Goal: Information Seeking & Learning: Learn about a topic

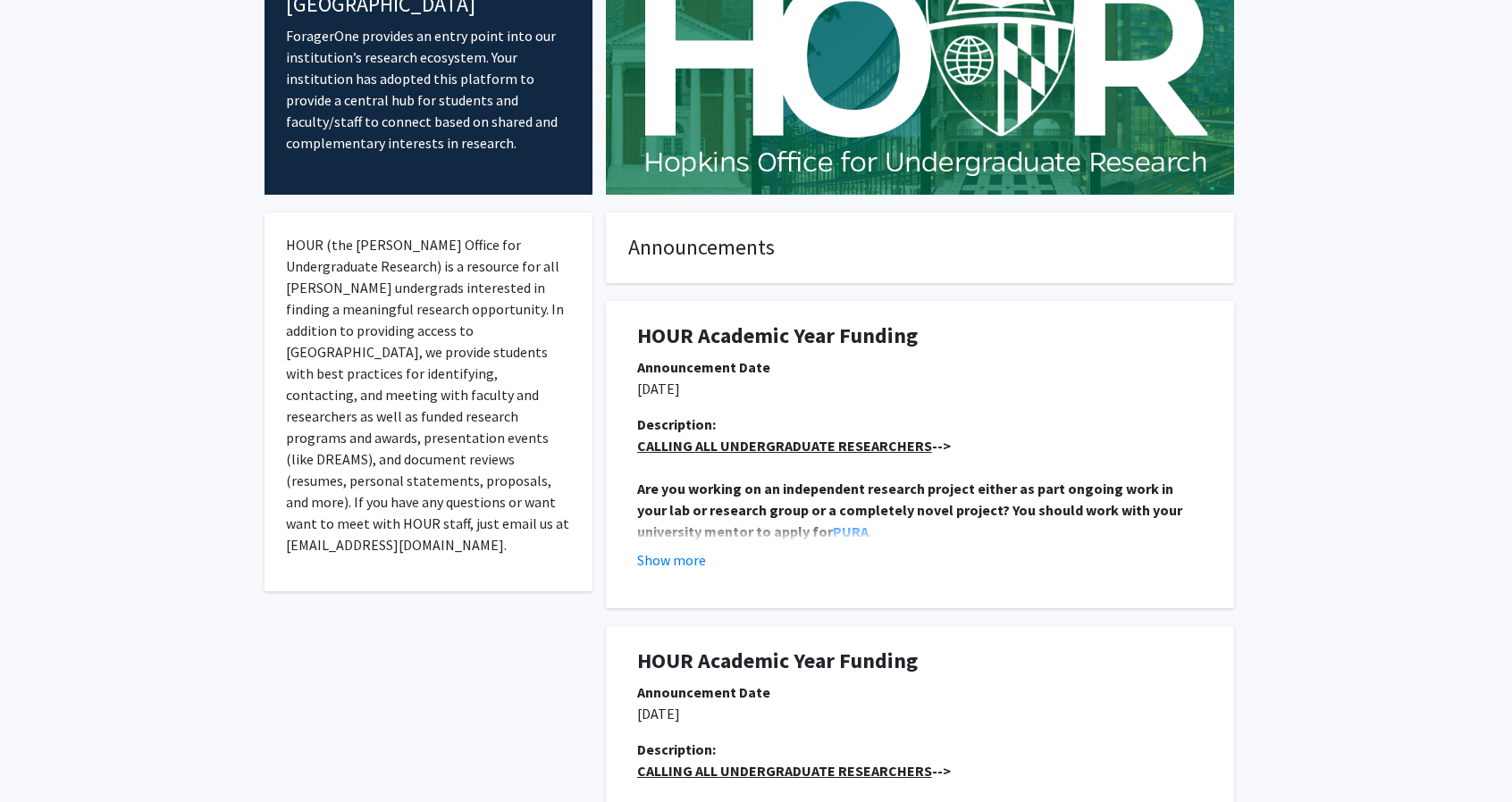
scroll to position [149, 0]
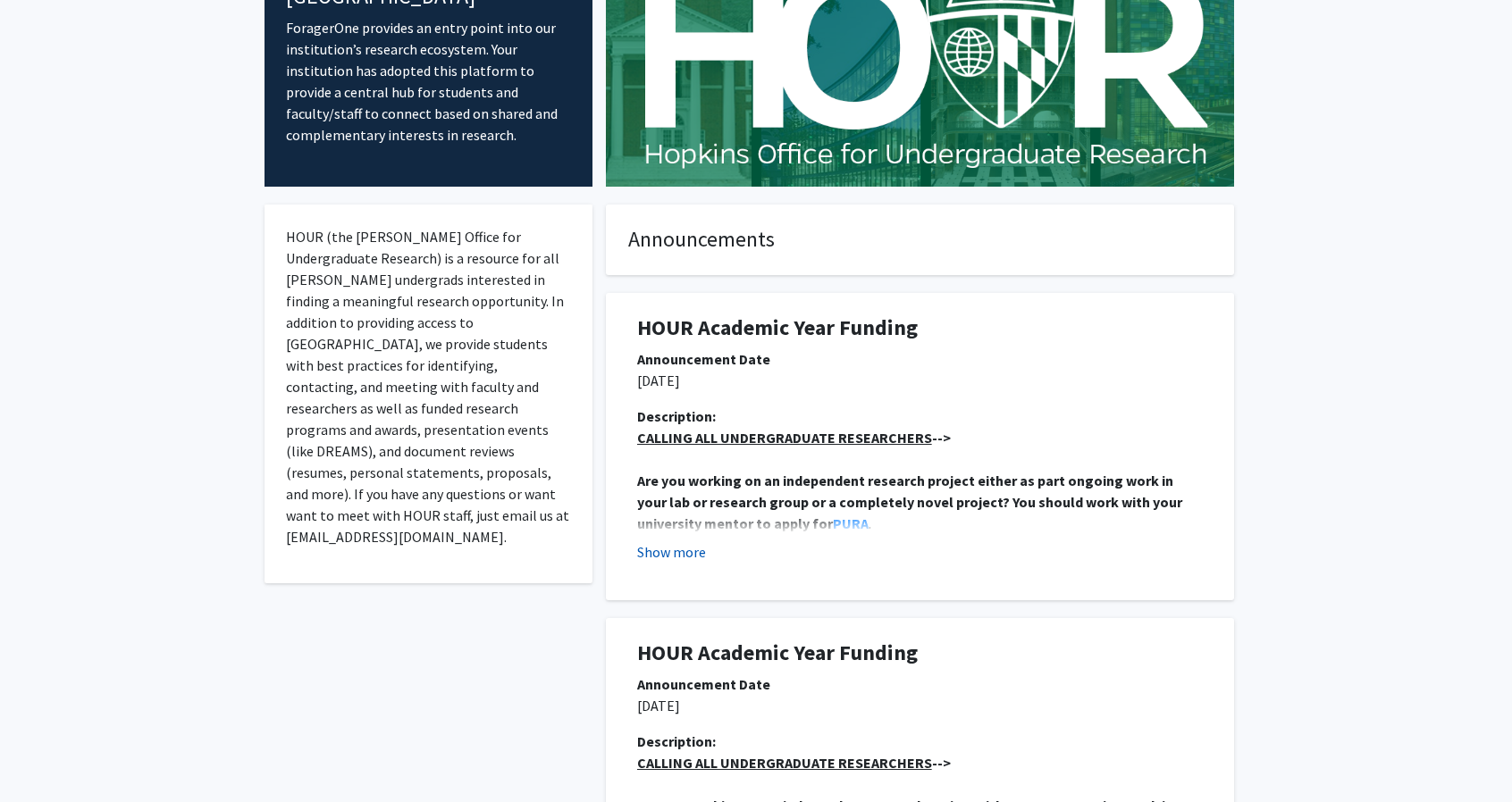
click at [687, 549] on button "Show more" at bounding box center [672, 551] width 69 height 21
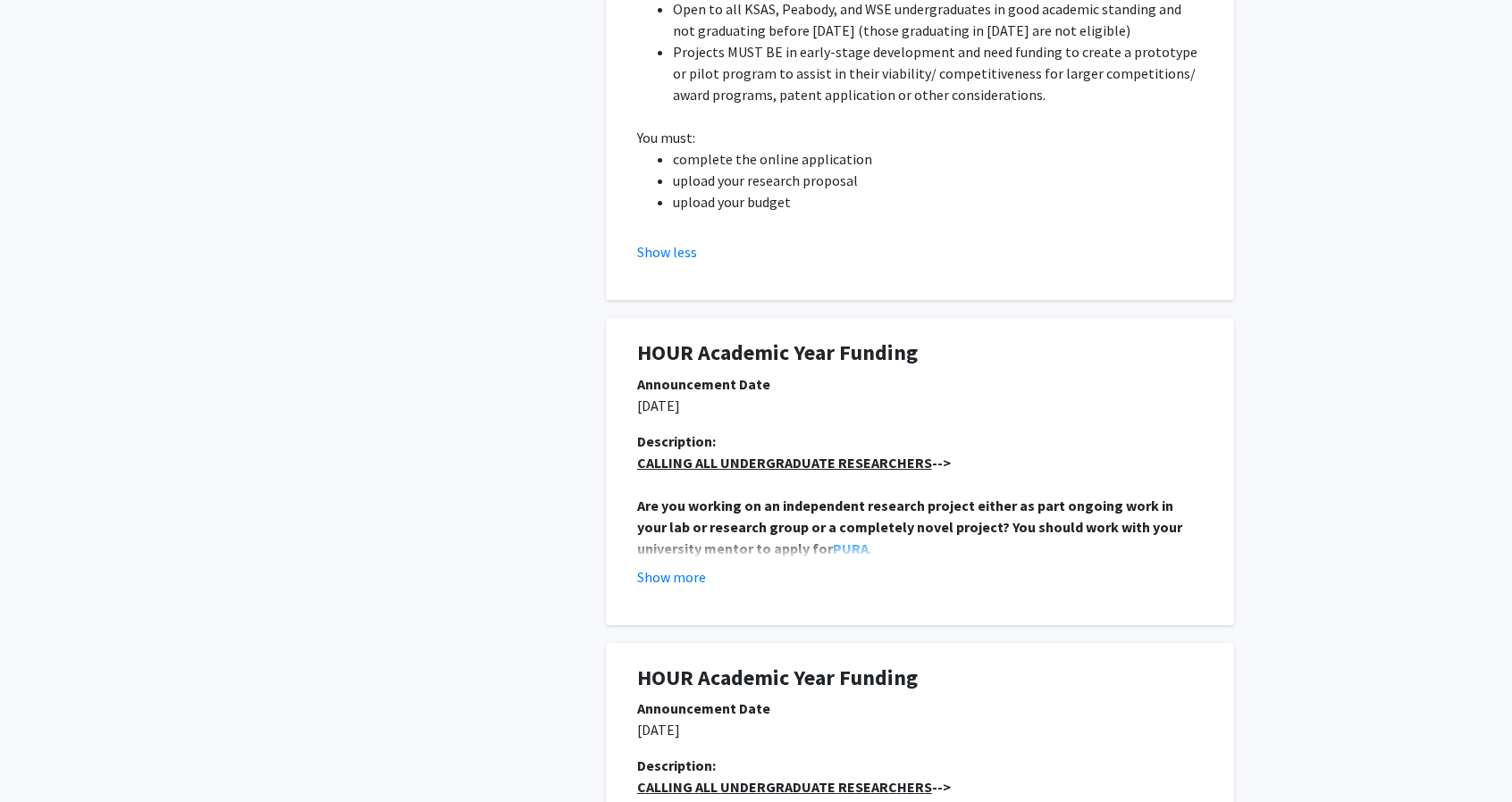
scroll to position [1119, 0]
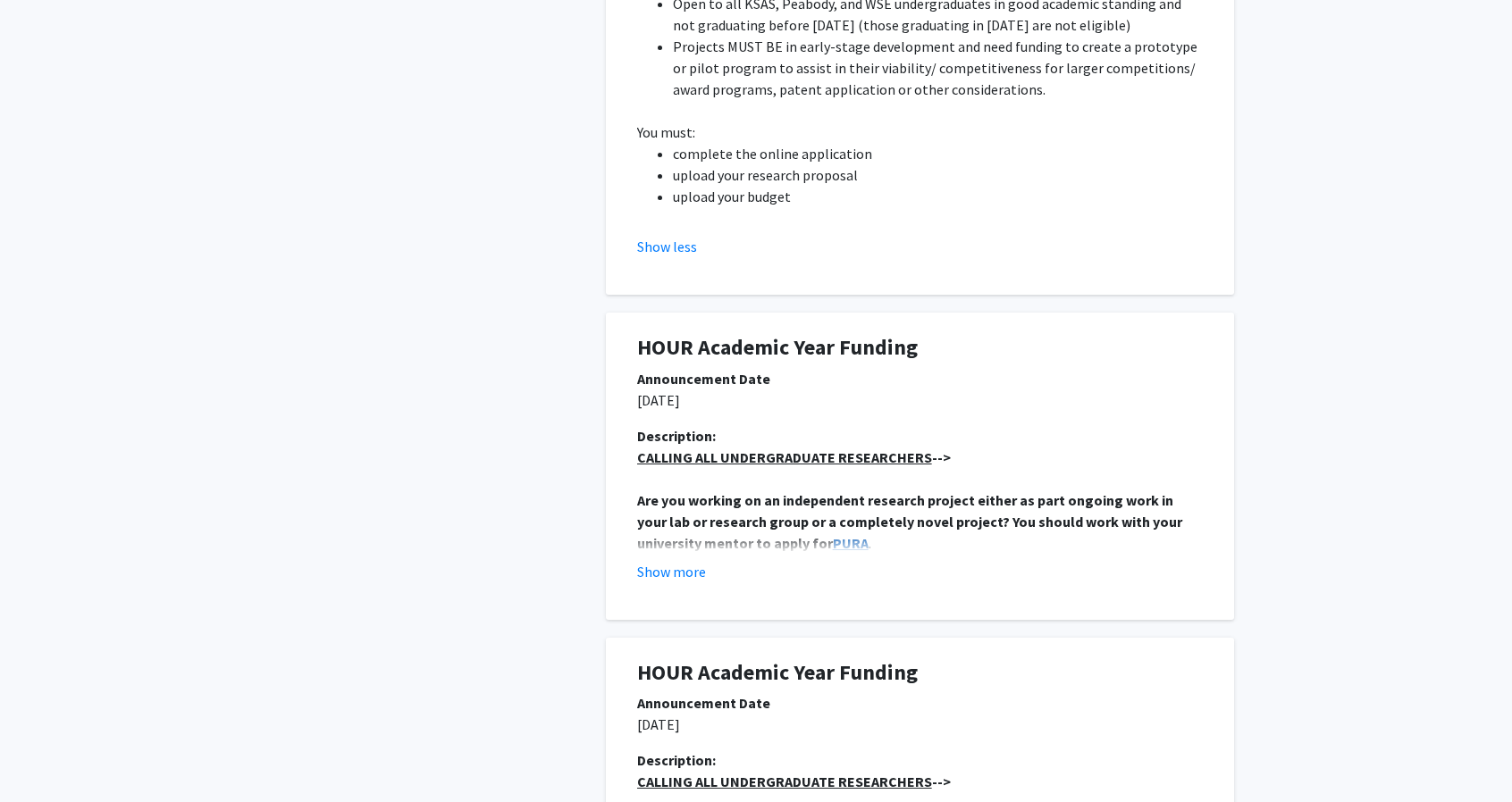
click at [833, 536] on strong "PURA" at bounding box center [850, 543] width 36 height 18
click at [695, 576] on button "Show more" at bounding box center [672, 571] width 69 height 21
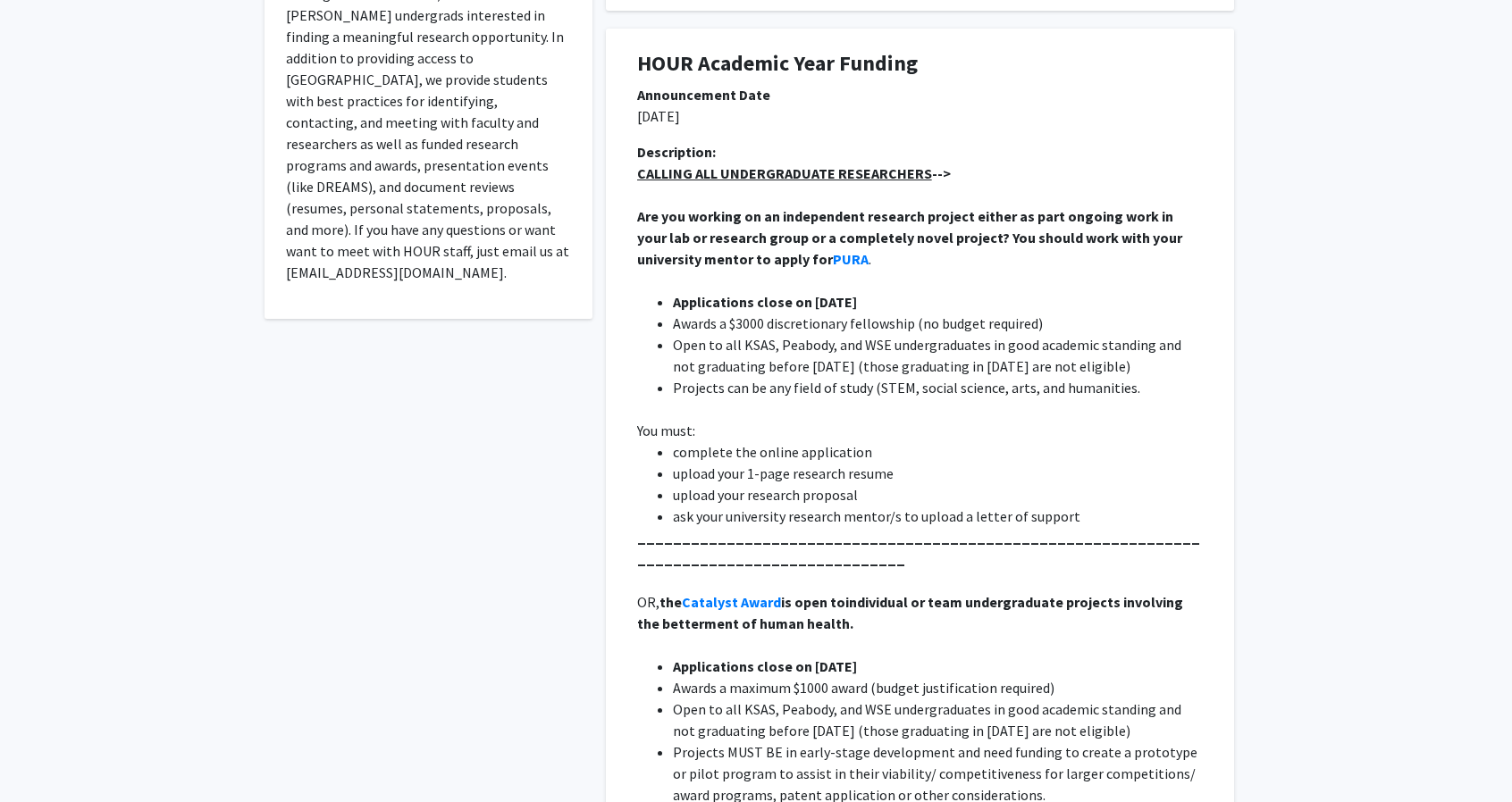
scroll to position [407, 0]
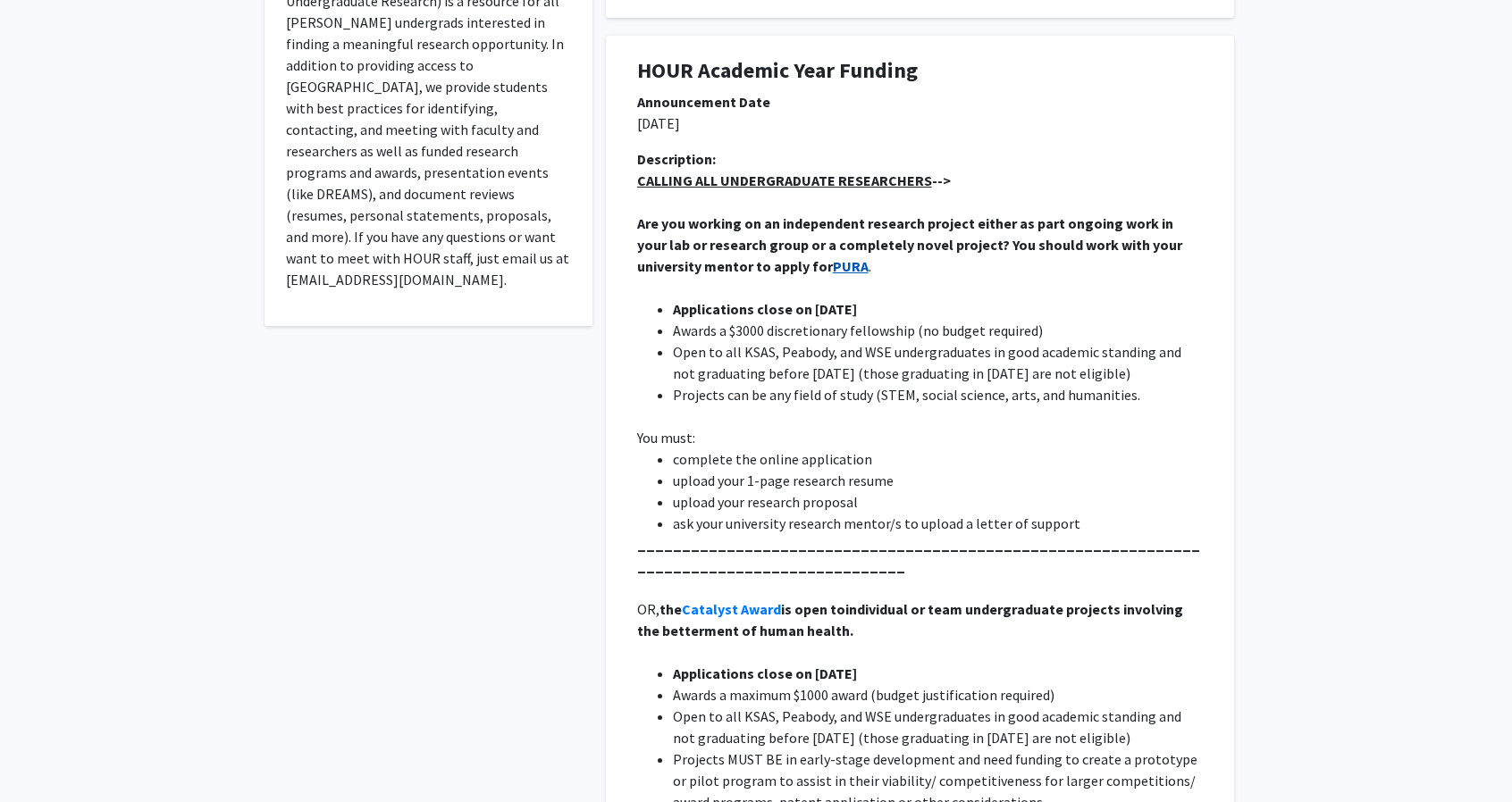
click at [833, 272] on strong "PURA" at bounding box center [850, 266] width 36 height 18
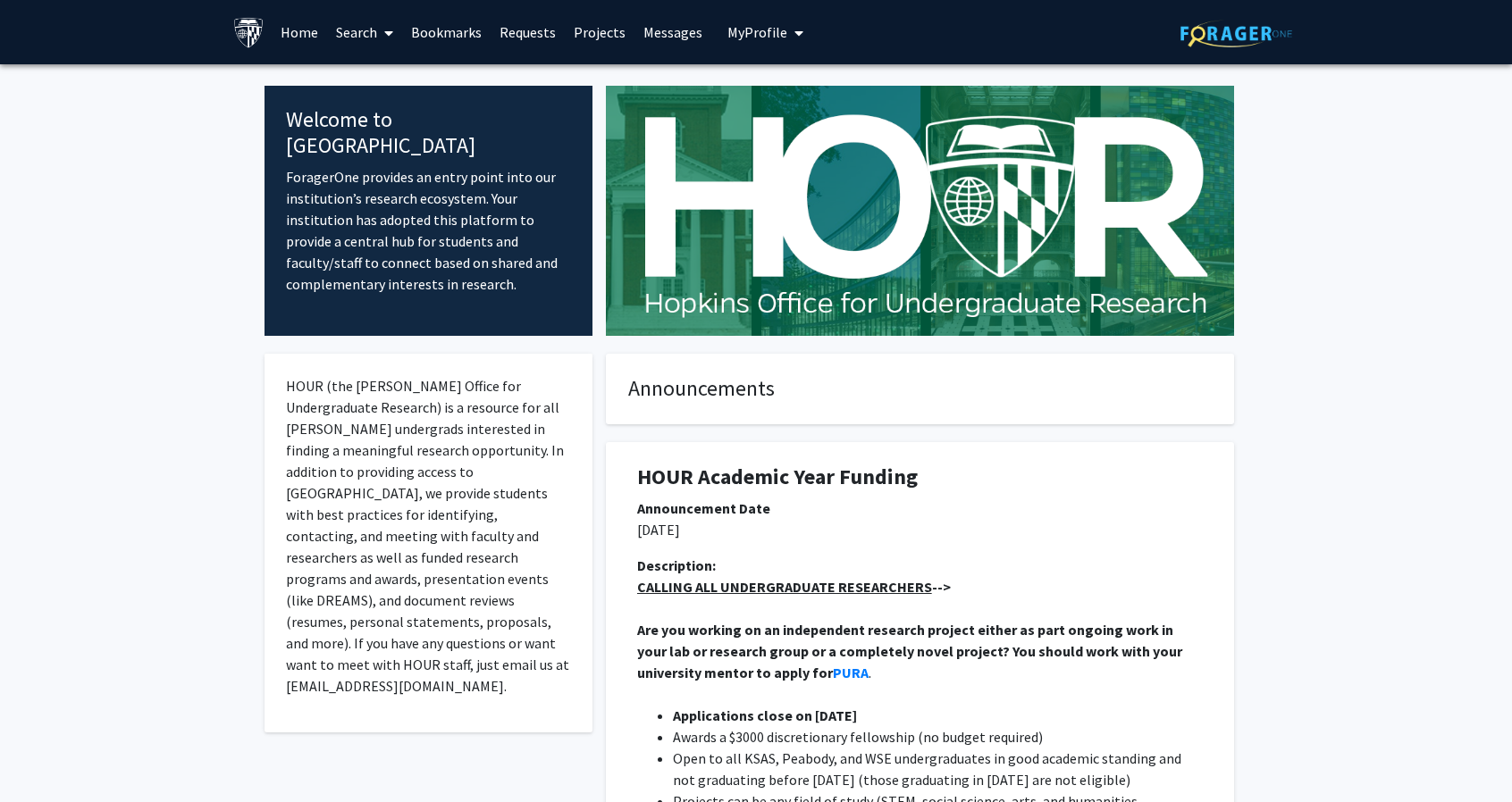
click at [283, 31] on link "Home" at bounding box center [299, 32] width 56 height 63
click at [366, 30] on link "Search" at bounding box center [364, 32] width 75 height 63
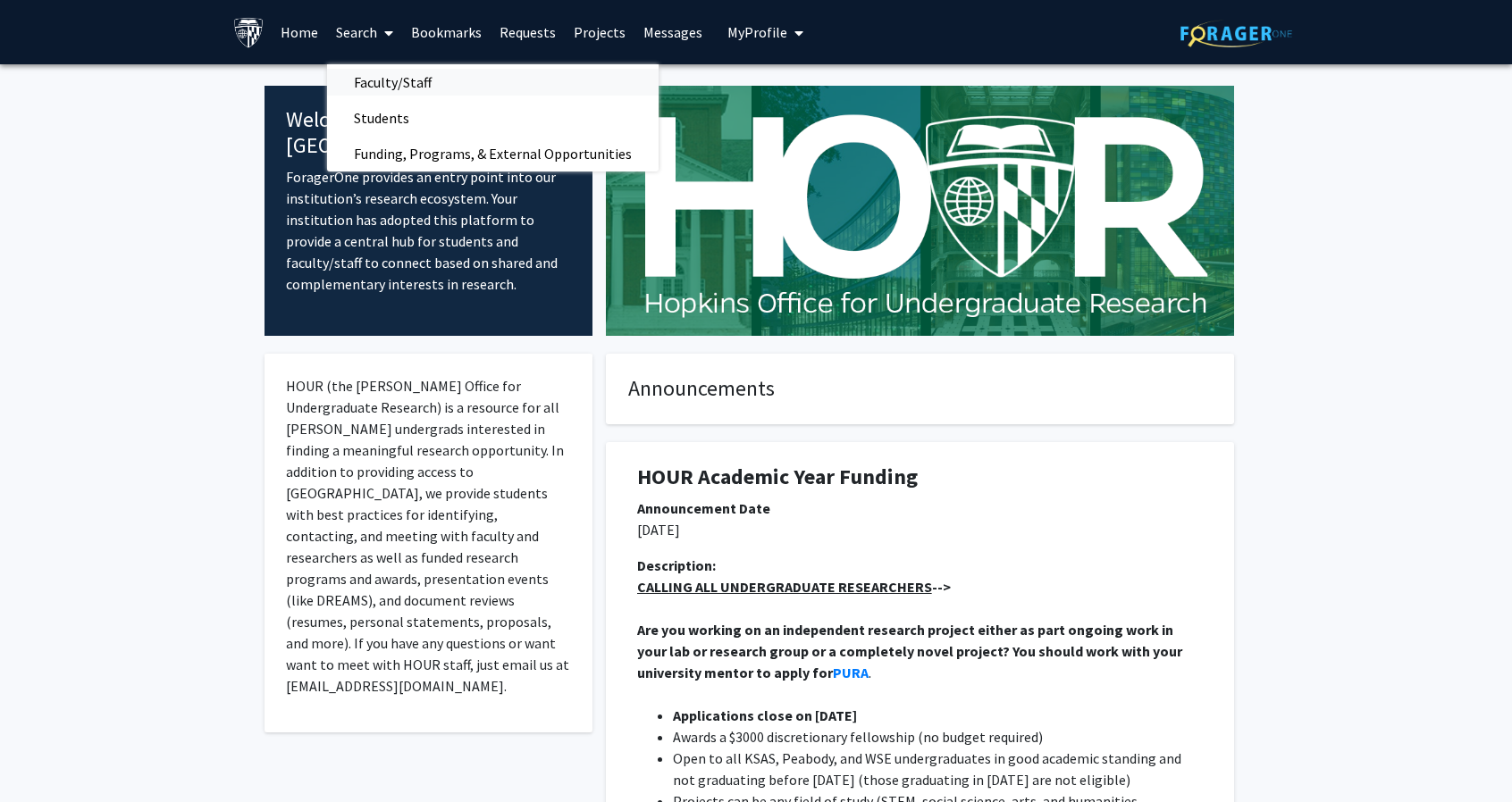
click at [390, 77] on span "Faculty/Staff" at bounding box center [393, 81] width 132 height 36
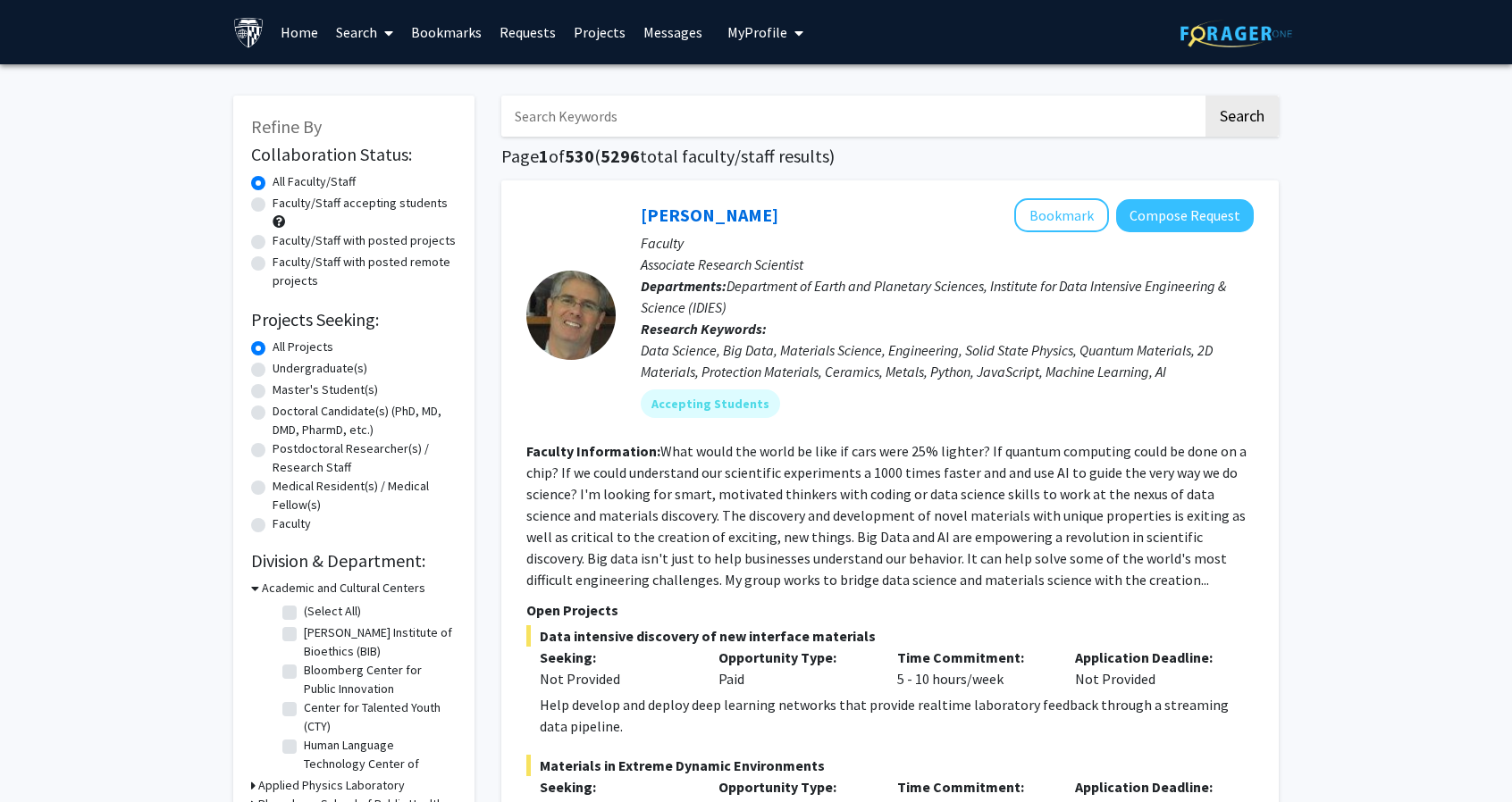
click at [295, 367] on label "Undergraduate(s)" at bounding box center [320, 369] width 94 height 19
click at [284, 367] on input "Undergraduate(s)" at bounding box center [278, 365] width 12 height 12
radio input "true"
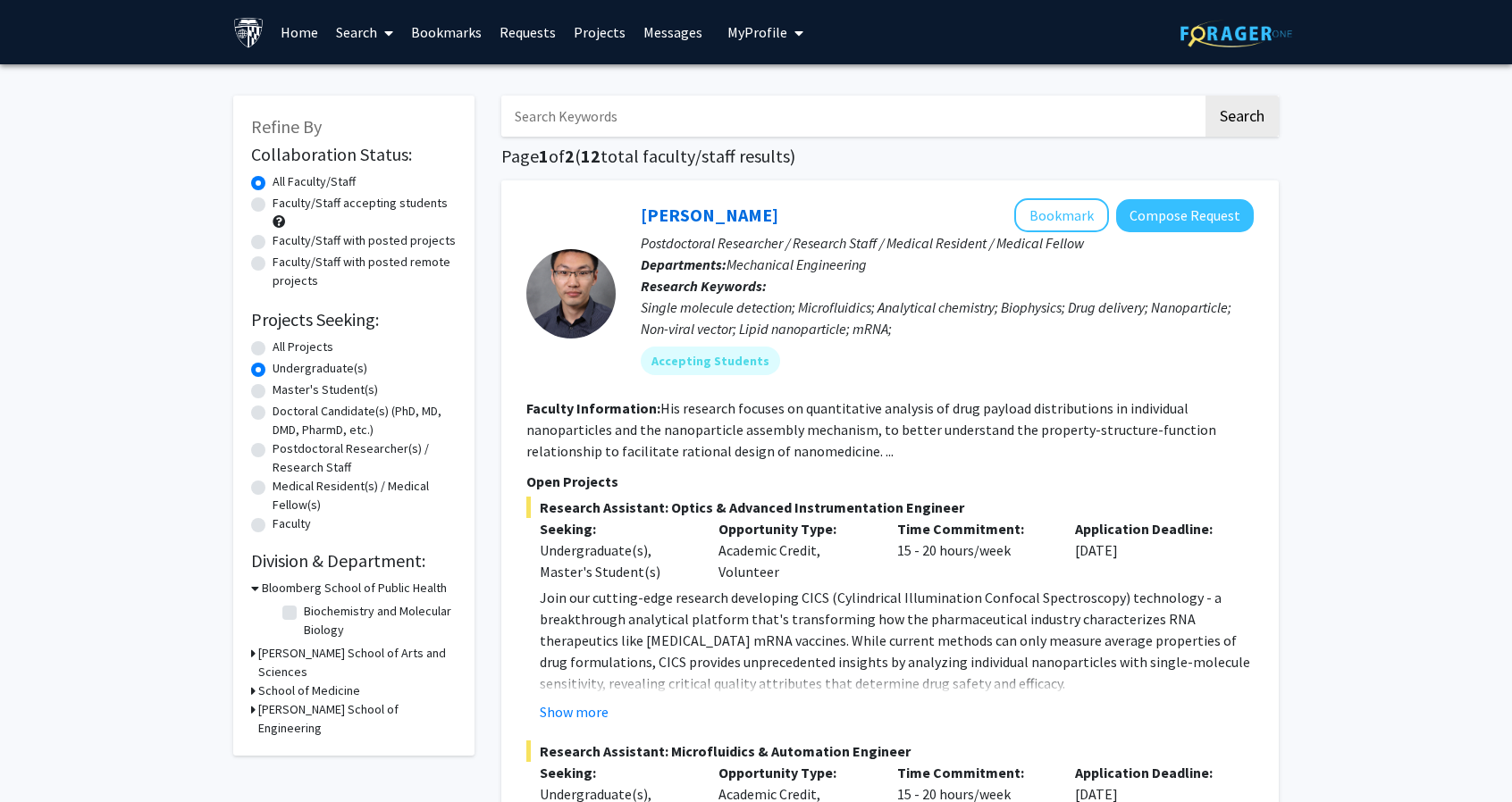
click at [321, 208] on label "Faculty/Staff accepting students" at bounding box center [359, 203] width 175 height 19
click at [284, 206] on input "Faculty/Staff accepting students" at bounding box center [278, 199] width 12 height 12
radio input "true"
click at [791, 112] on input "Search Keywords" at bounding box center [851, 116] width 701 height 41
type input "business"
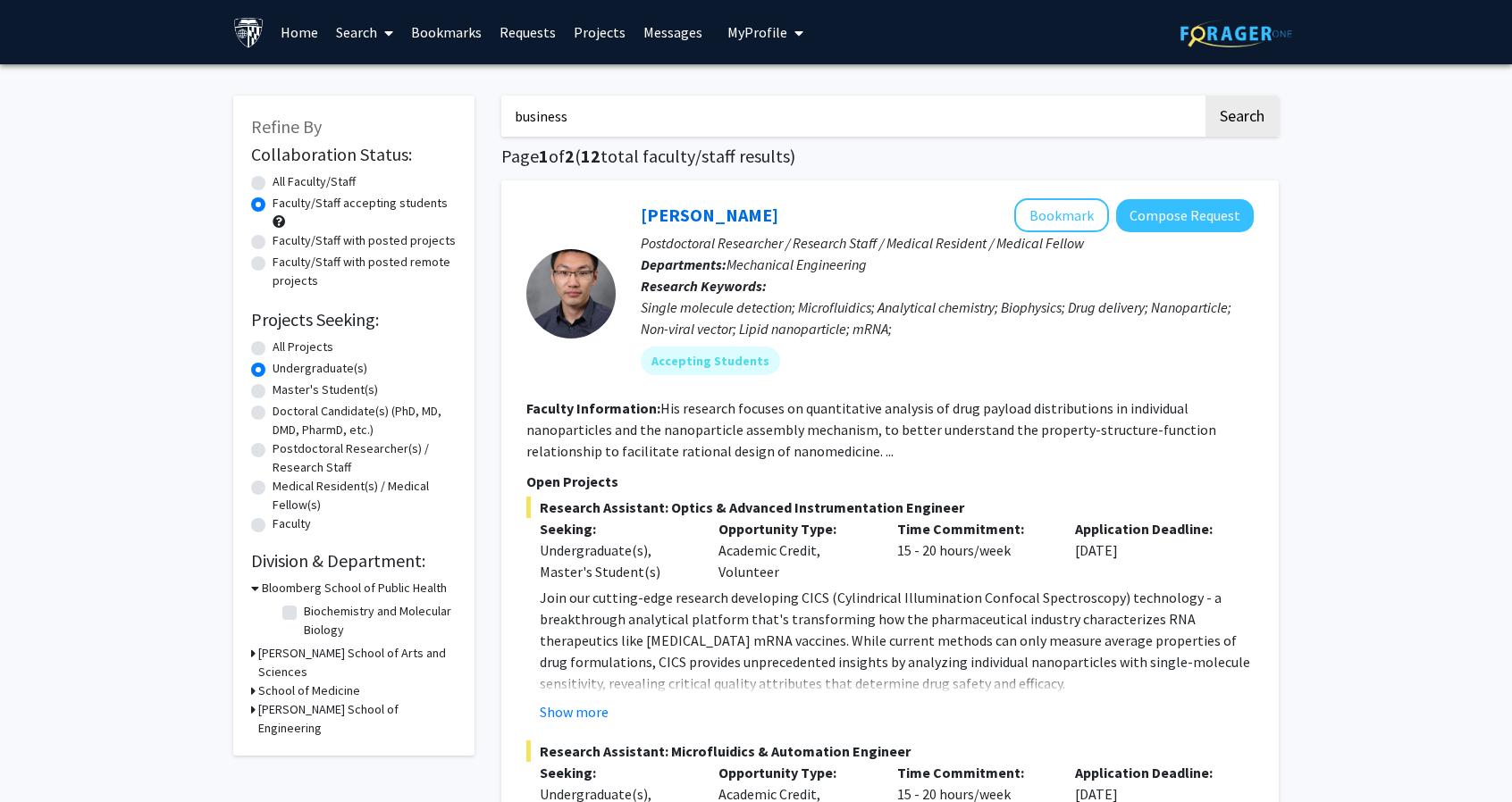
click at [1205, 95] on button "Search" at bounding box center [1241, 116] width 73 height 41
radio input "true"
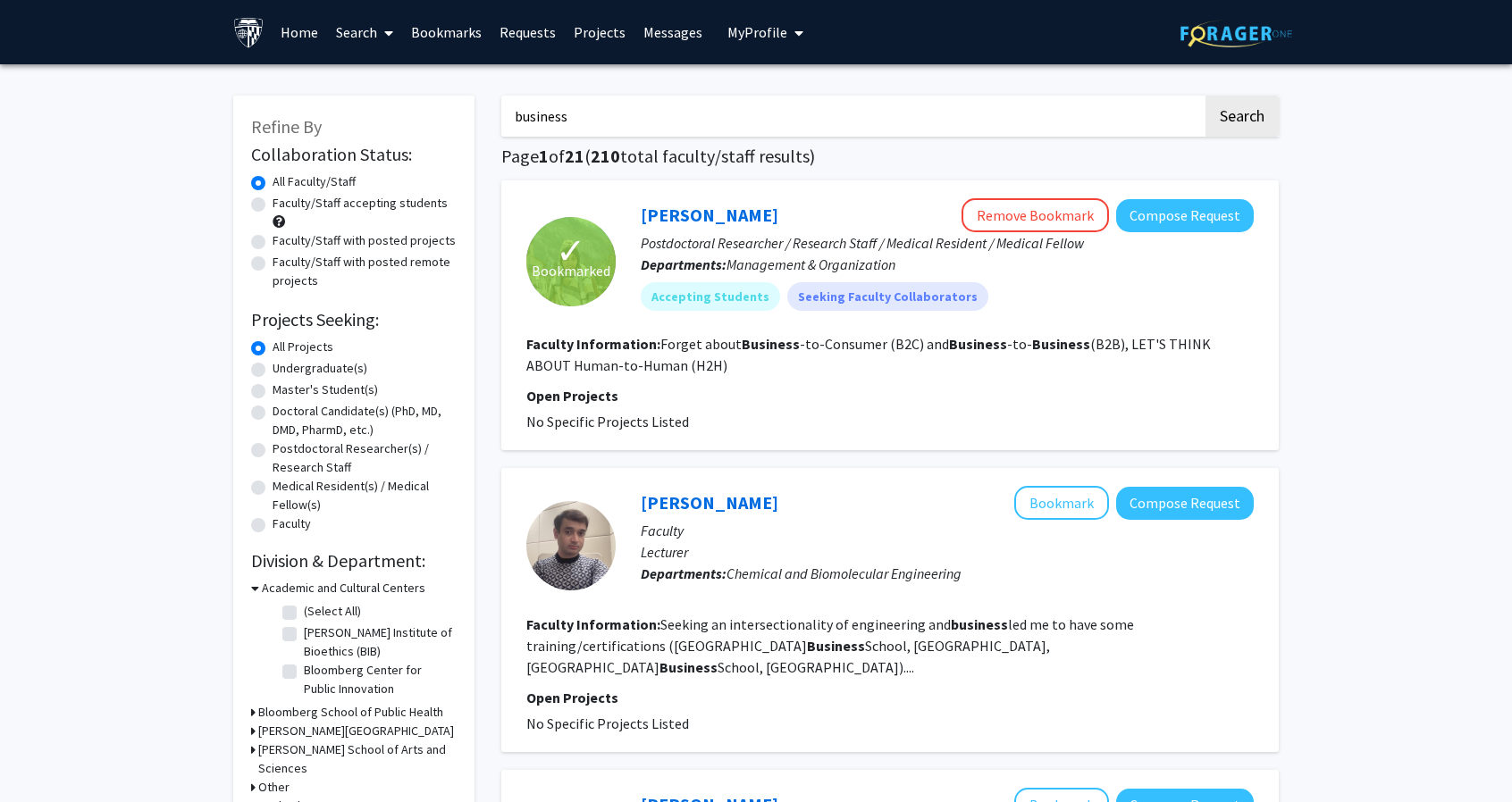
click at [321, 199] on label "Faculty/Staff accepting students" at bounding box center [359, 203] width 175 height 19
click at [284, 199] on input "Faculty/Staff accepting students" at bounding box center [278, 199] width 12 height 12
radio input "true"
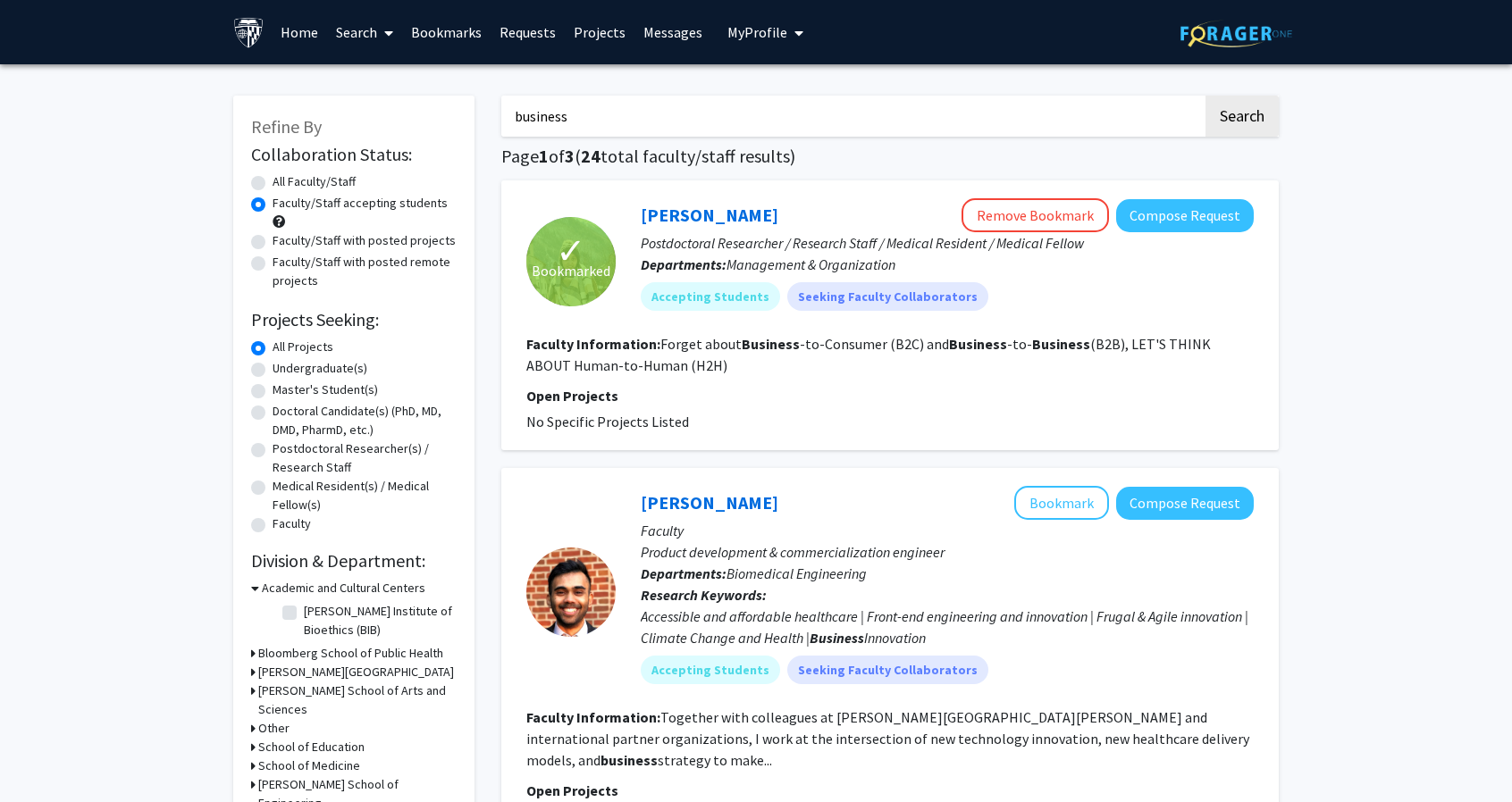
click at [306, 374] on label "Undergraduate(s)" at bounding box center [320, 369] width 94 height 19
click at [284, 370] on input "Undergraduate(s)" at bounding box center [278, 365] width 12 height 12
radio input "true"
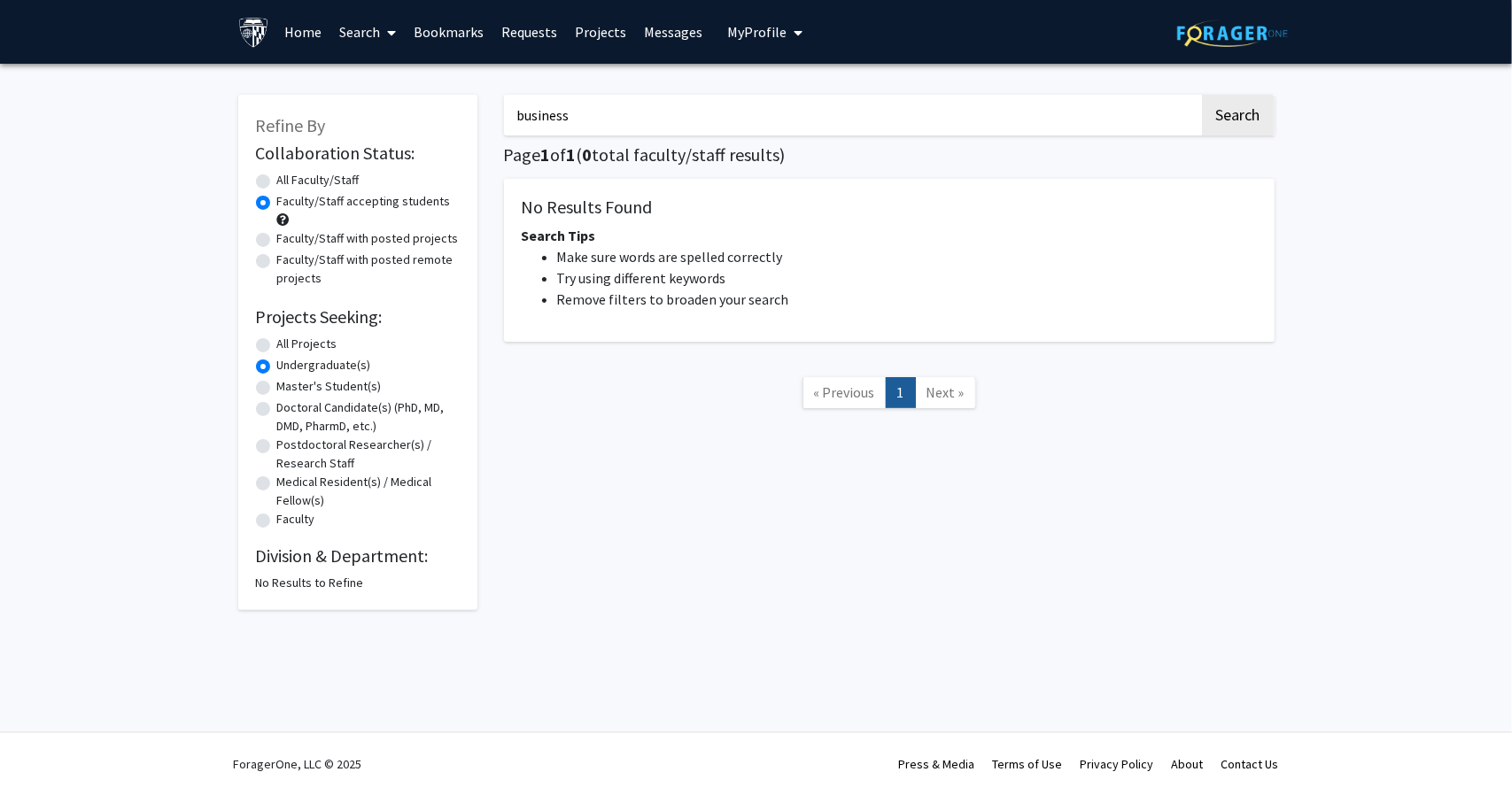
click at [286, 346] on label "All Projects" at bounding box center [308, 344] width 61 height 18
click at [286, 346] on input "All Projects" at bounding box center [283, 341] width 12 height 12
radio input "true"
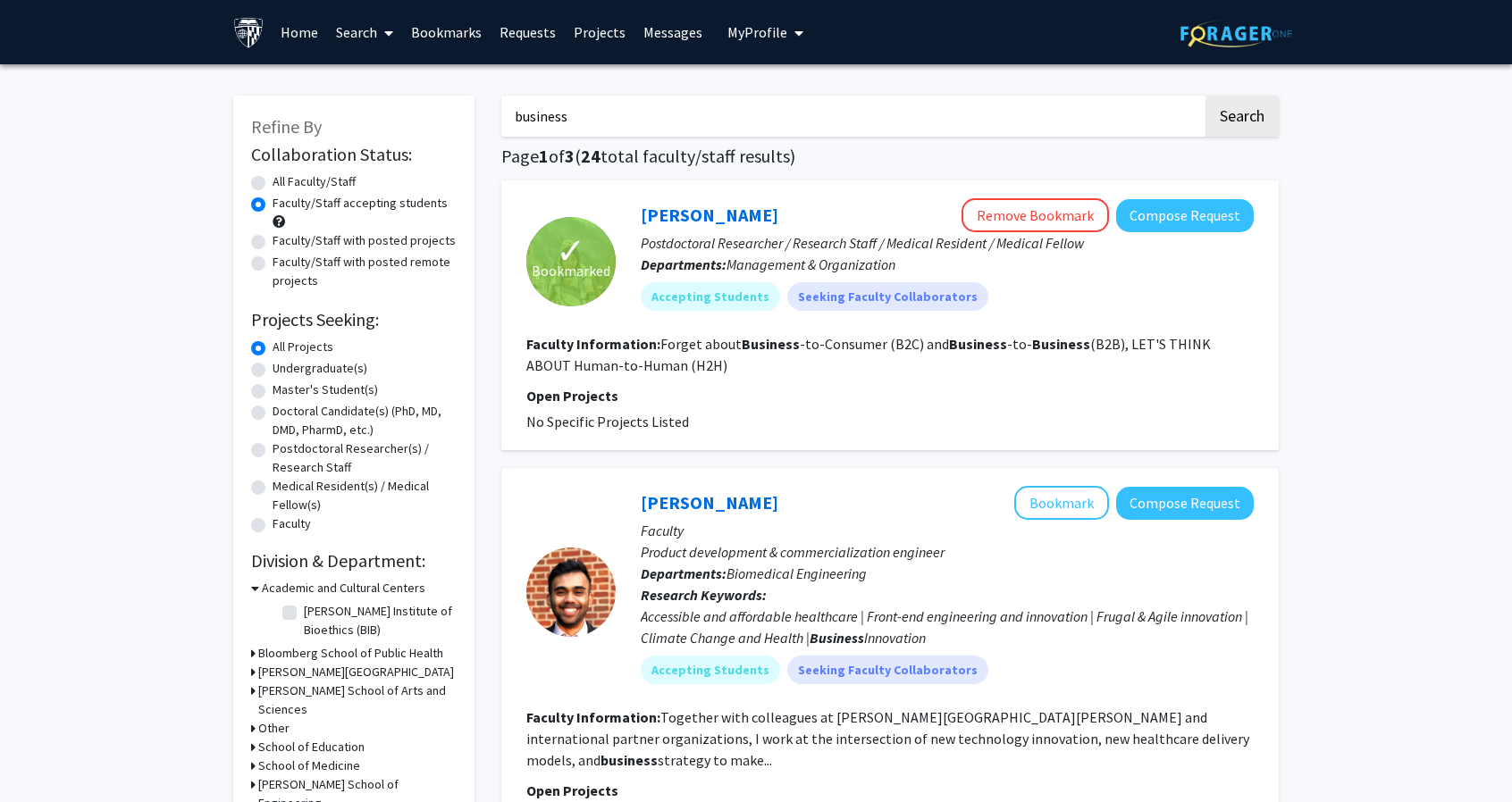
click at [289, 371] on label "Undergraduate(s)" at bounding box center [320, 369] width 94 height 19
click at [284, 370] on input "Undergraduate(s)" at bounding box center [278, 365] width 12 height 12
radio input "true"
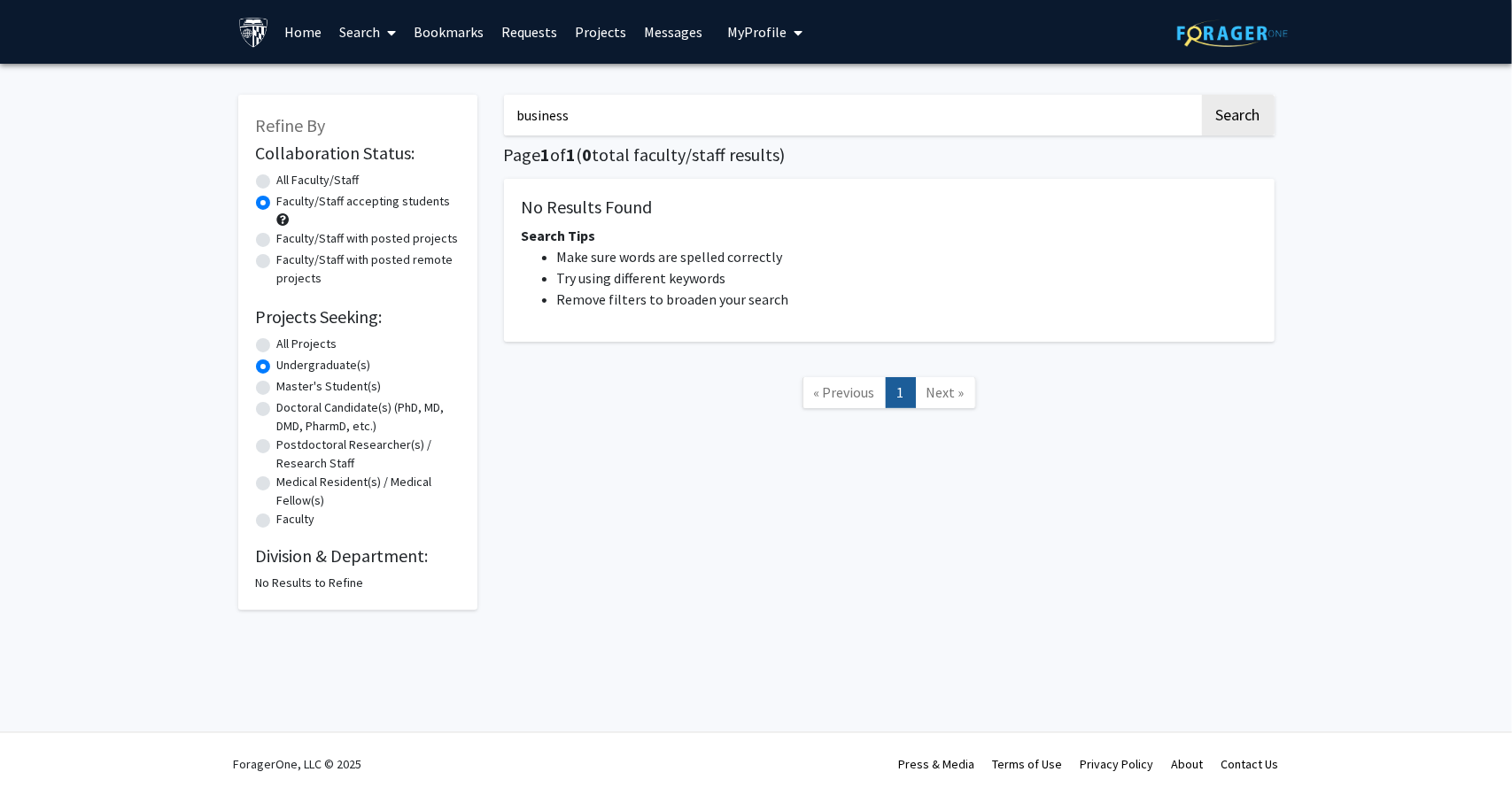
click at [610, 107] on input "business" at bounding box center [852, 115] width 695 height 40
click at [1202, 95] on button "Search" at bounding box center [1238, 115] width 73 height 40
radio input "true"
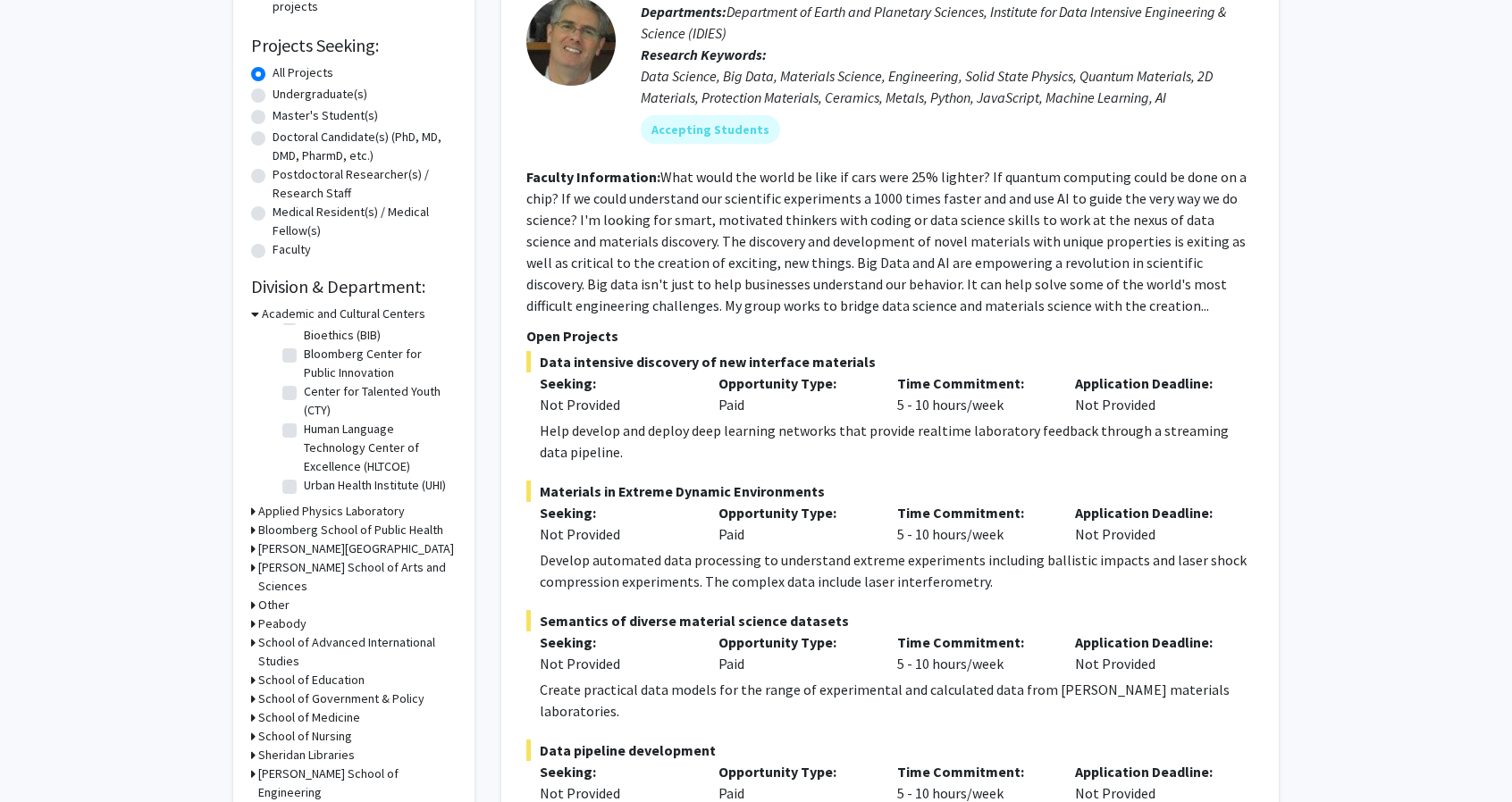
scroll to position [276, 0]
click at [318, 547] on h3 "[PERSON_NAME][GEOGRAPHIC_DATA]" at bounding box center [356, 547] width 195 height 19
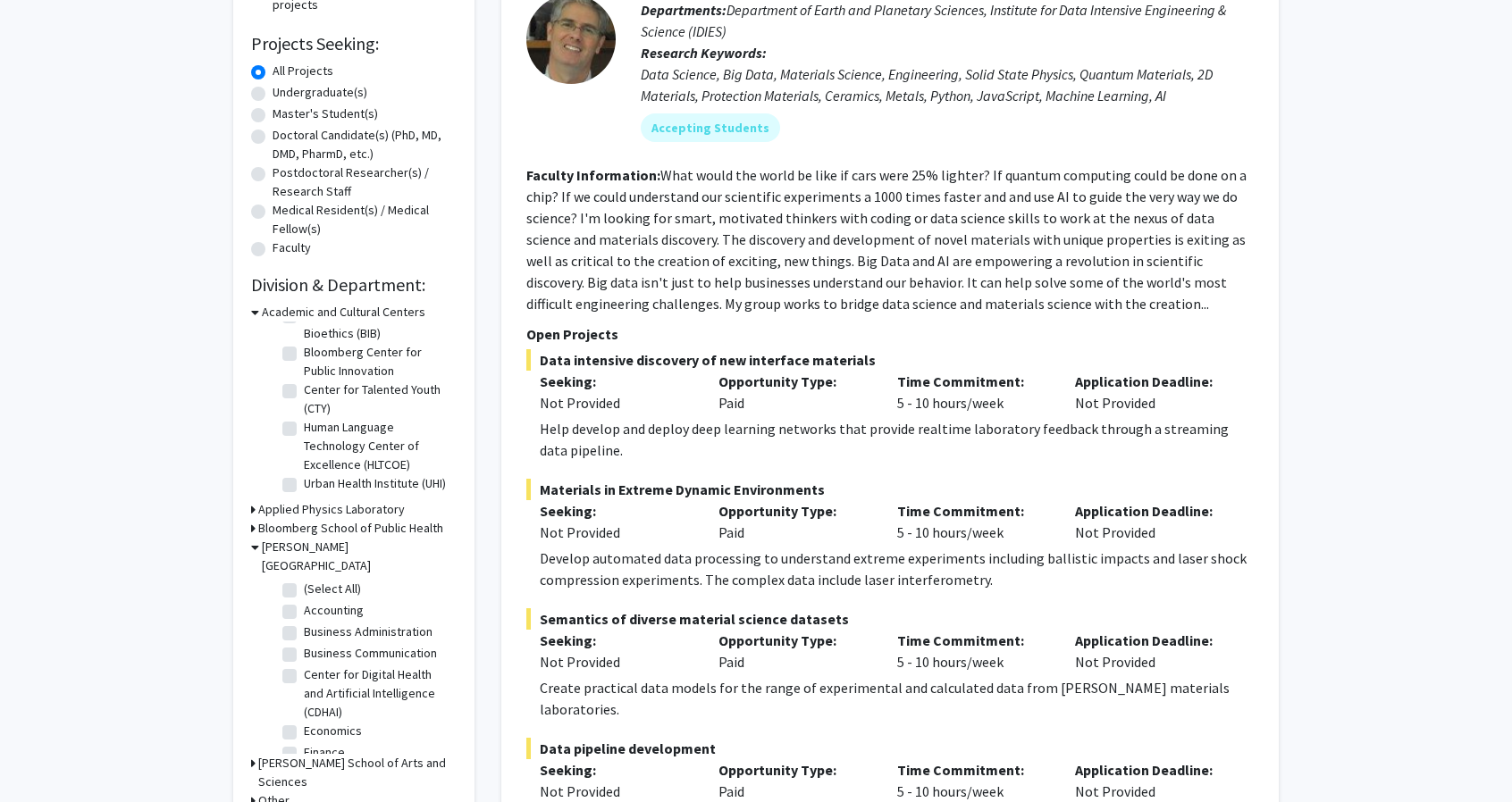
click at [306, 580] on label "(Select All)" at bounding box center [333, 589] width 57 height 19
click at [306, 580] on input "(Select All)" at bounding box center [309, 585] width 12 height 12
checkbox input "true"
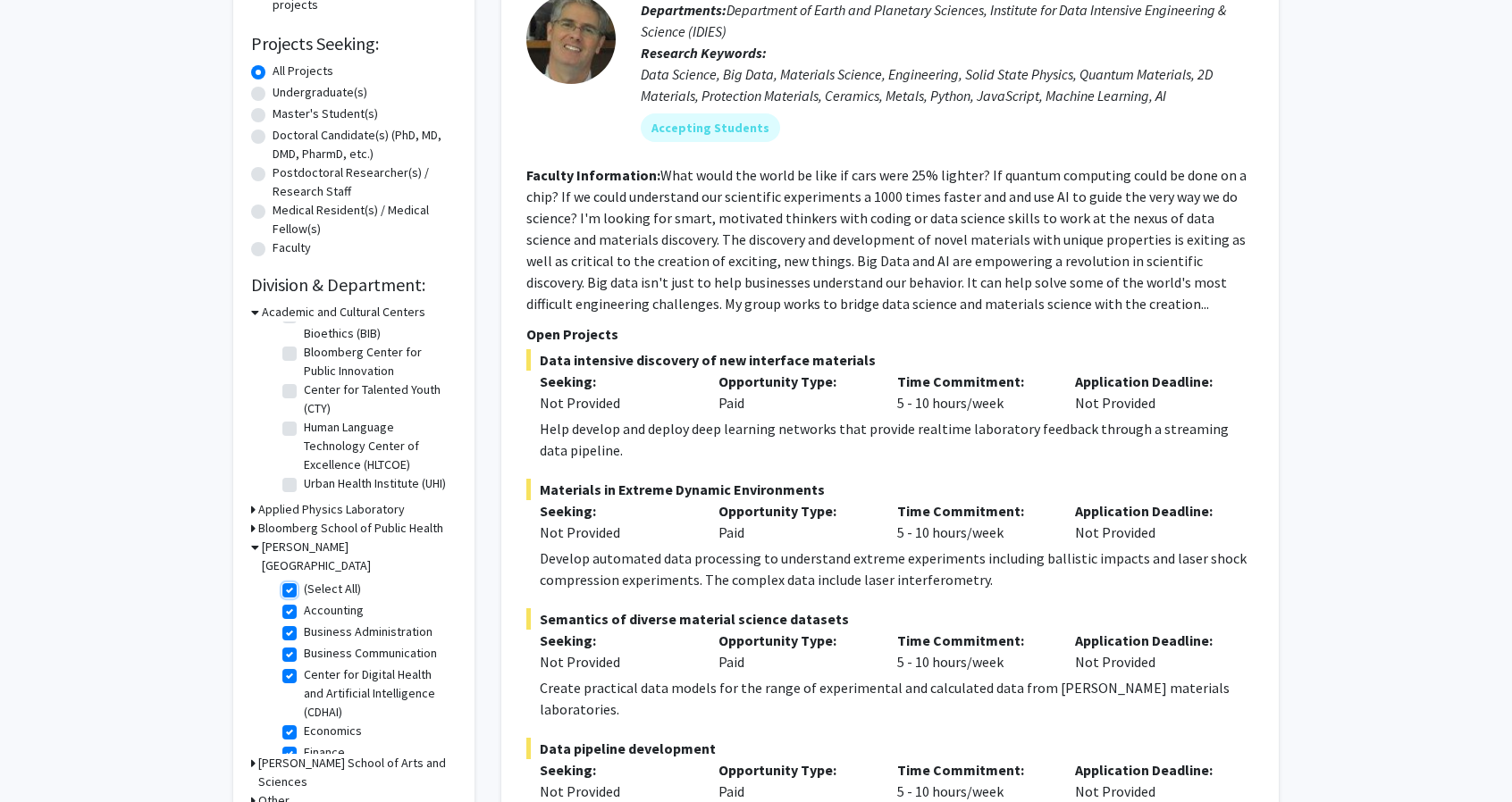
checkbox input "true"
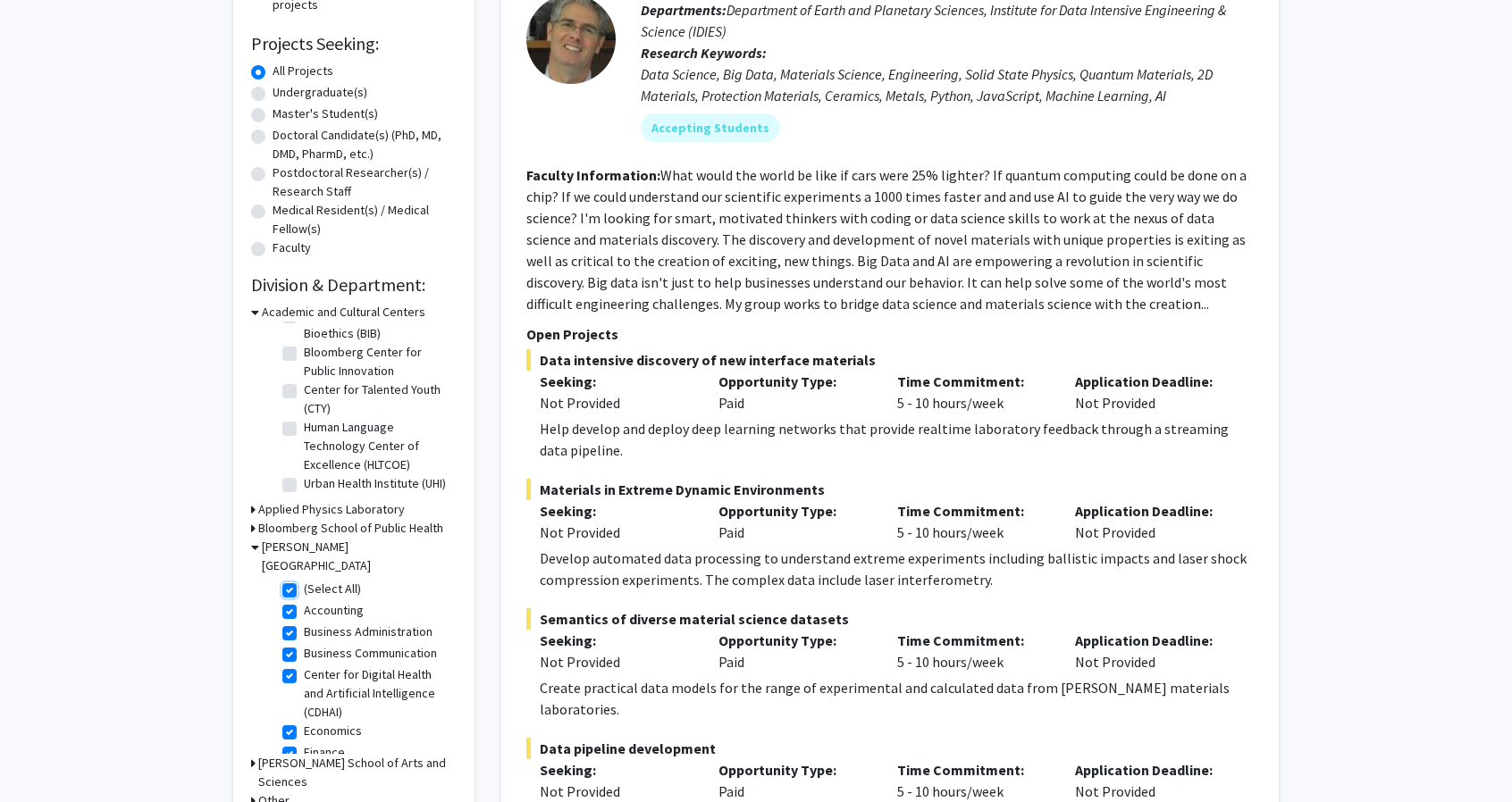
checkbox input "true"
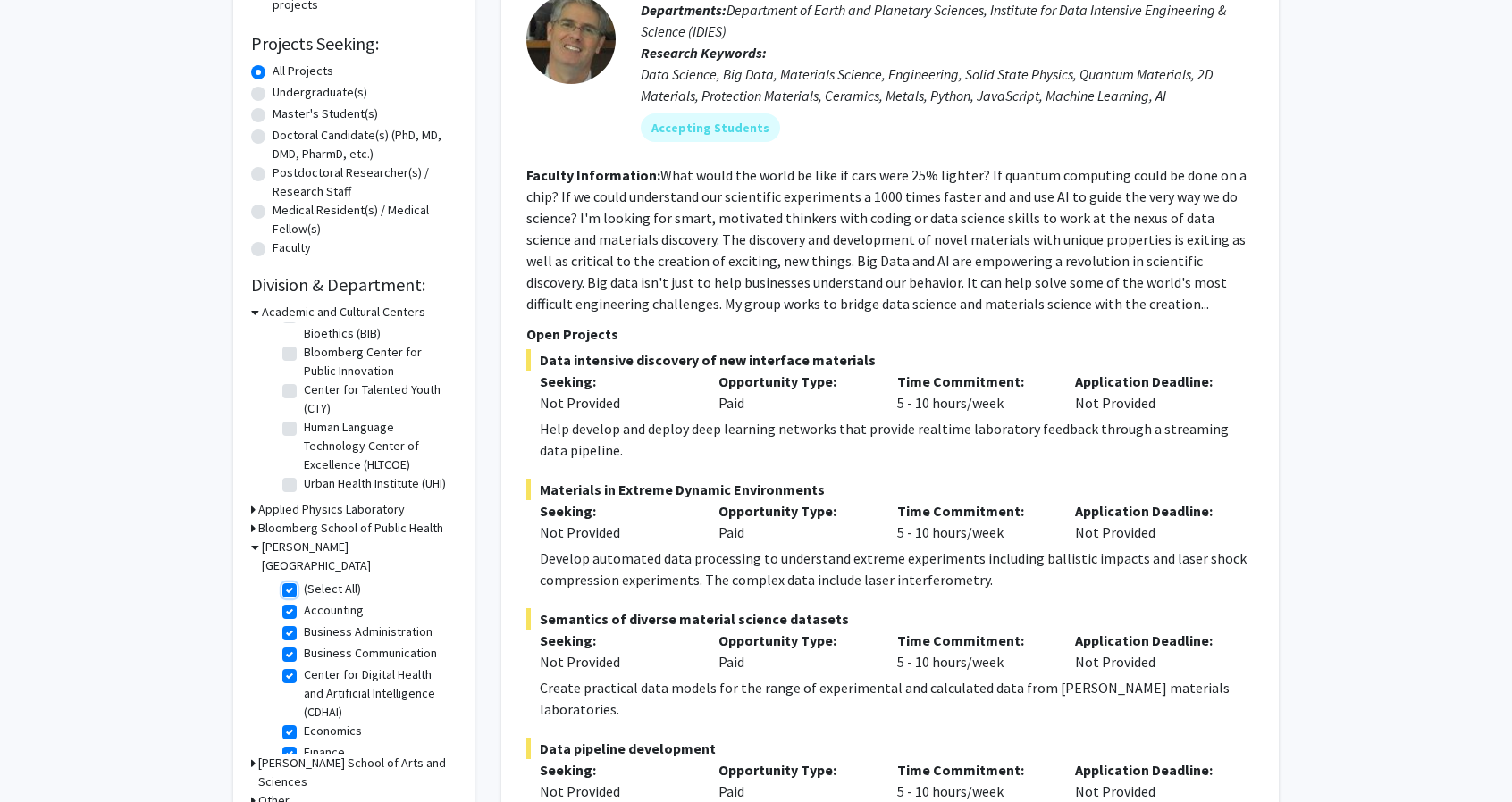
checkbox input "true"
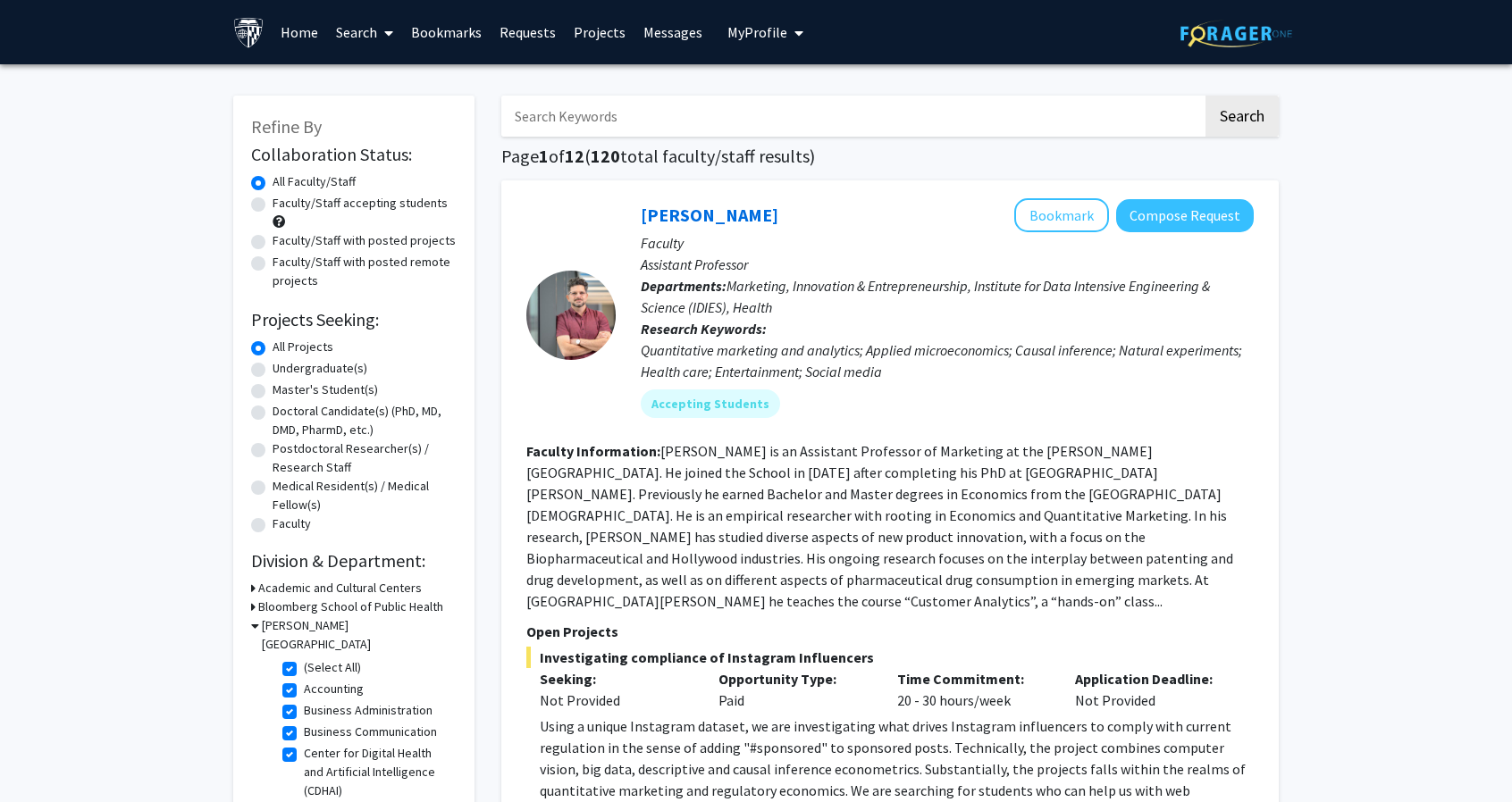
click at [314, 378] on div "Undergraduate(s)" at bounding box center [354, 370] width 206 height 21
click at [314, 369] on label "Undergraduate(s)" at bounding box center [320, 369] width 94 height 19
click at [284, 369] on input "Undergraduate(s)" at bounding box center [278, 365] width 12 height 12
radio input "true"
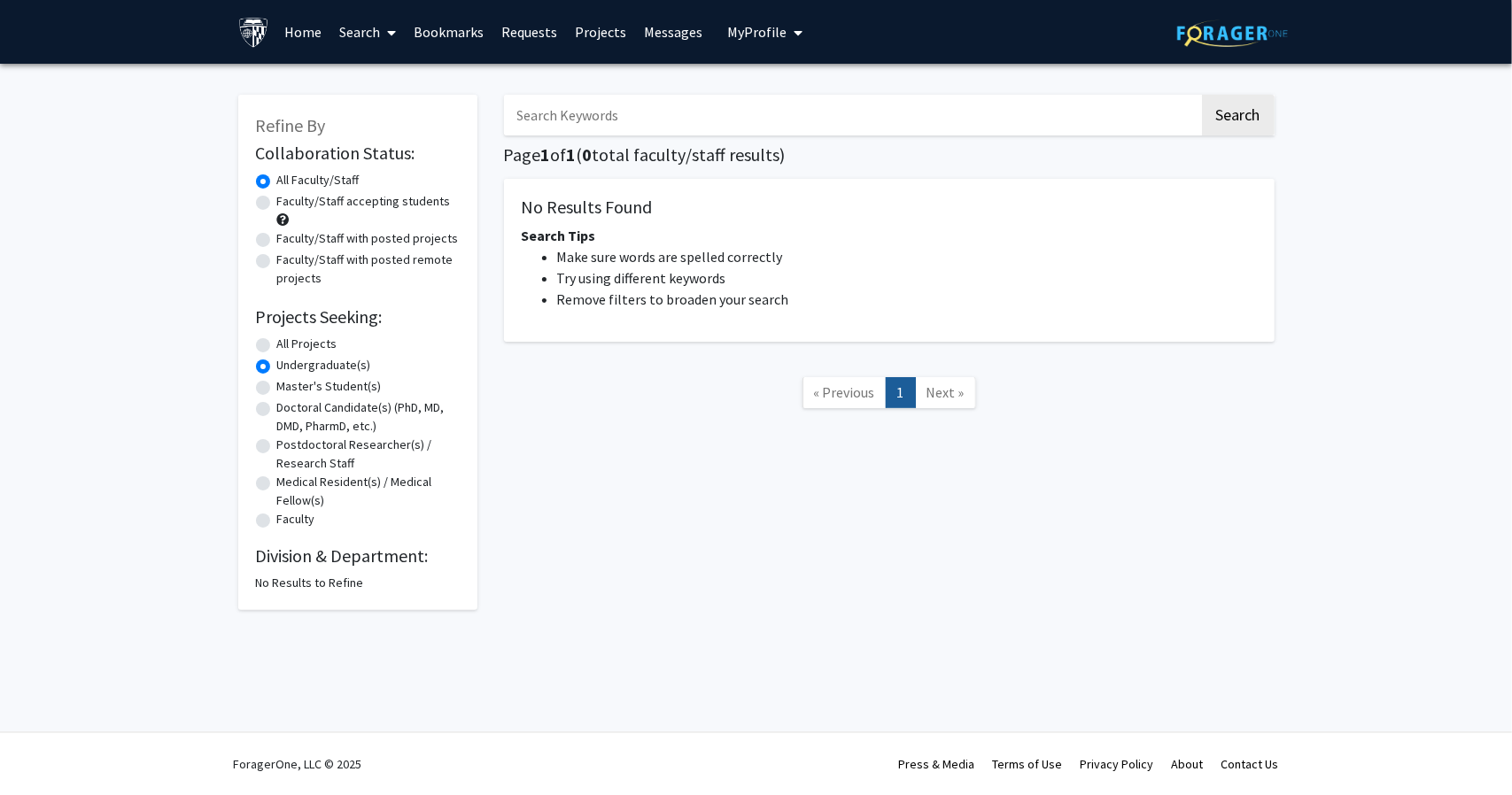
click at [286, 343] on label "All Projects" at bounding box center [308, 344] width 61 height 18
click at [286, 343] on input "All Projects" at bounding box center [283, 341] width 12 height 12
radio input "true"
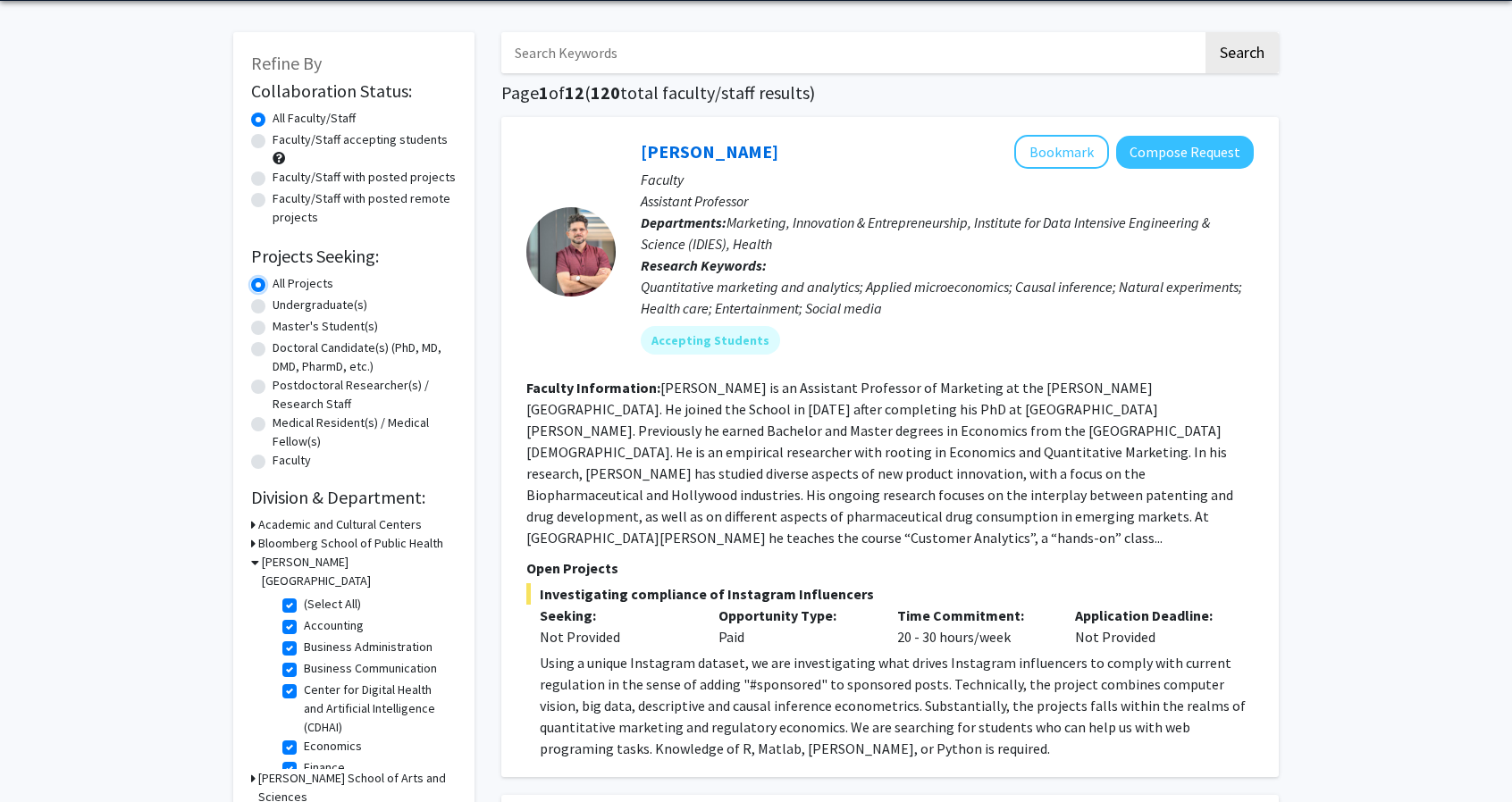
scroll to position [70, 0]
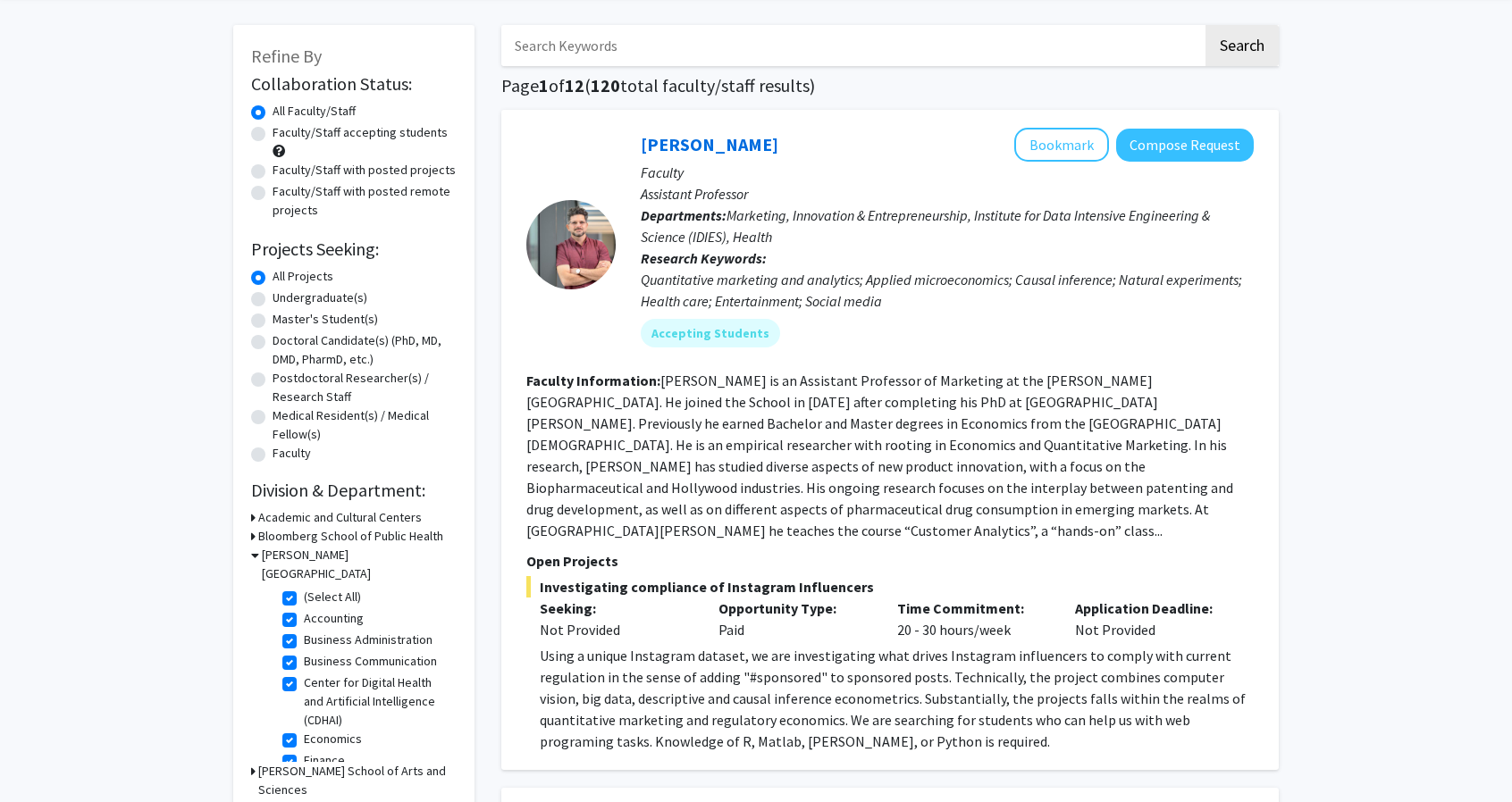
click at [314, 131] on label "Faculty/Staff accepting students" at bounding box center [359, 132] width 175 height 19
click at [284, 131] on input "Faculty/Staff accepting students" at bounding box center [278, 129] width 12 height 12
radio input "true"
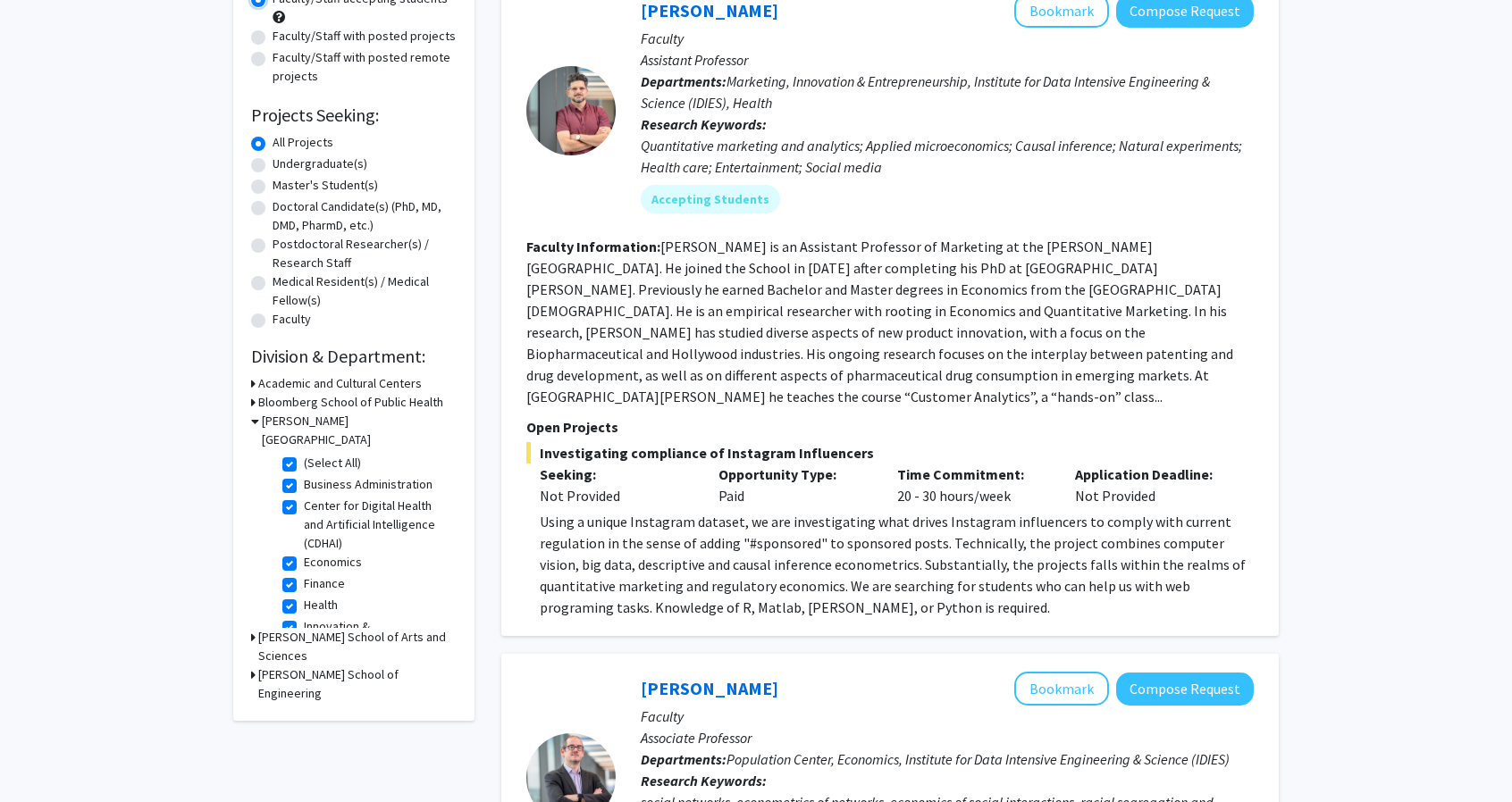
scroll to position [46, 0]
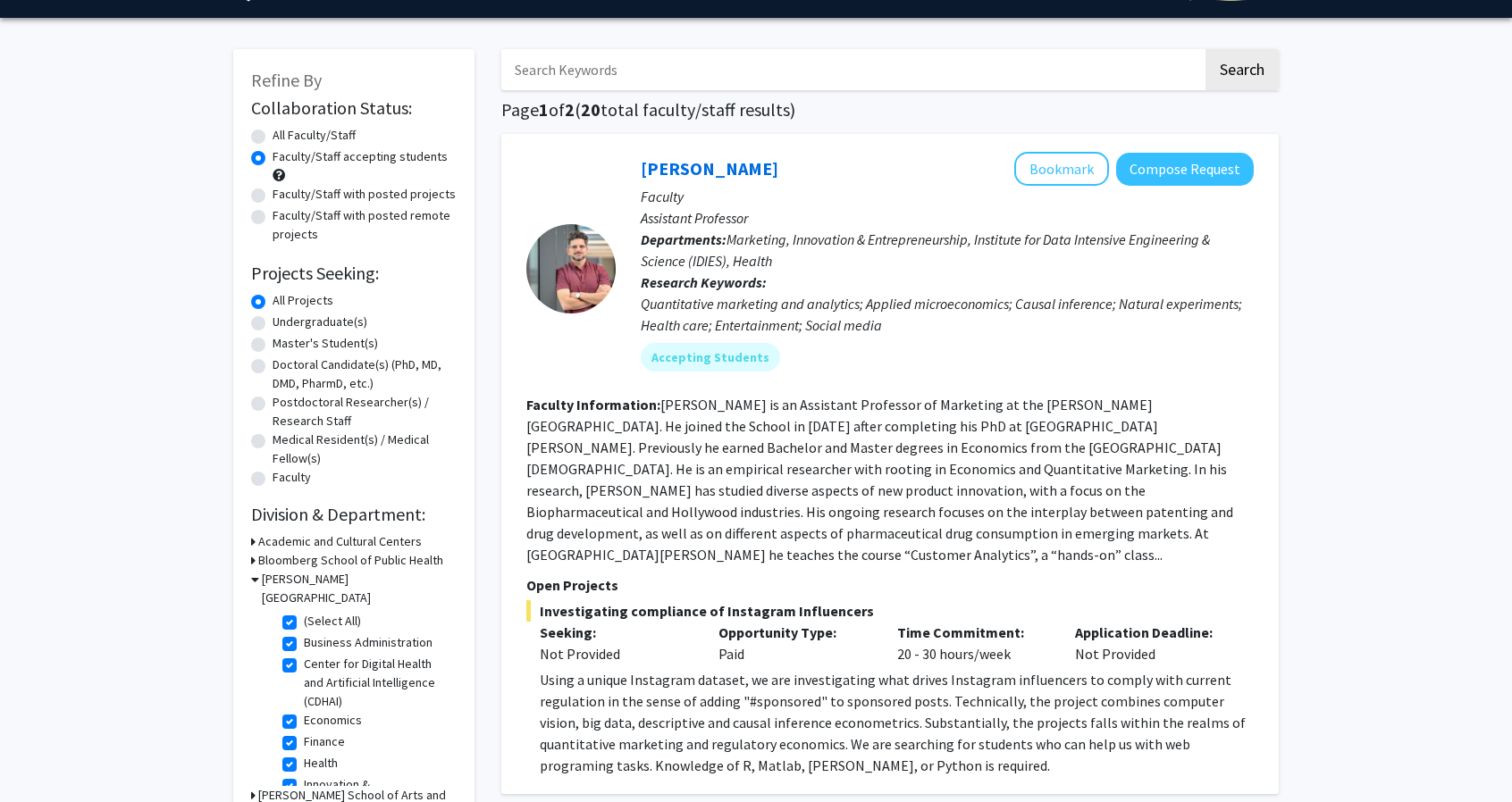
click at [638, 283] on div "[PERSON_NAME] Bookmark Compose Request Faculty Assistant Professor Departments:…" at bounding box center [934, 269] width 638 height 233
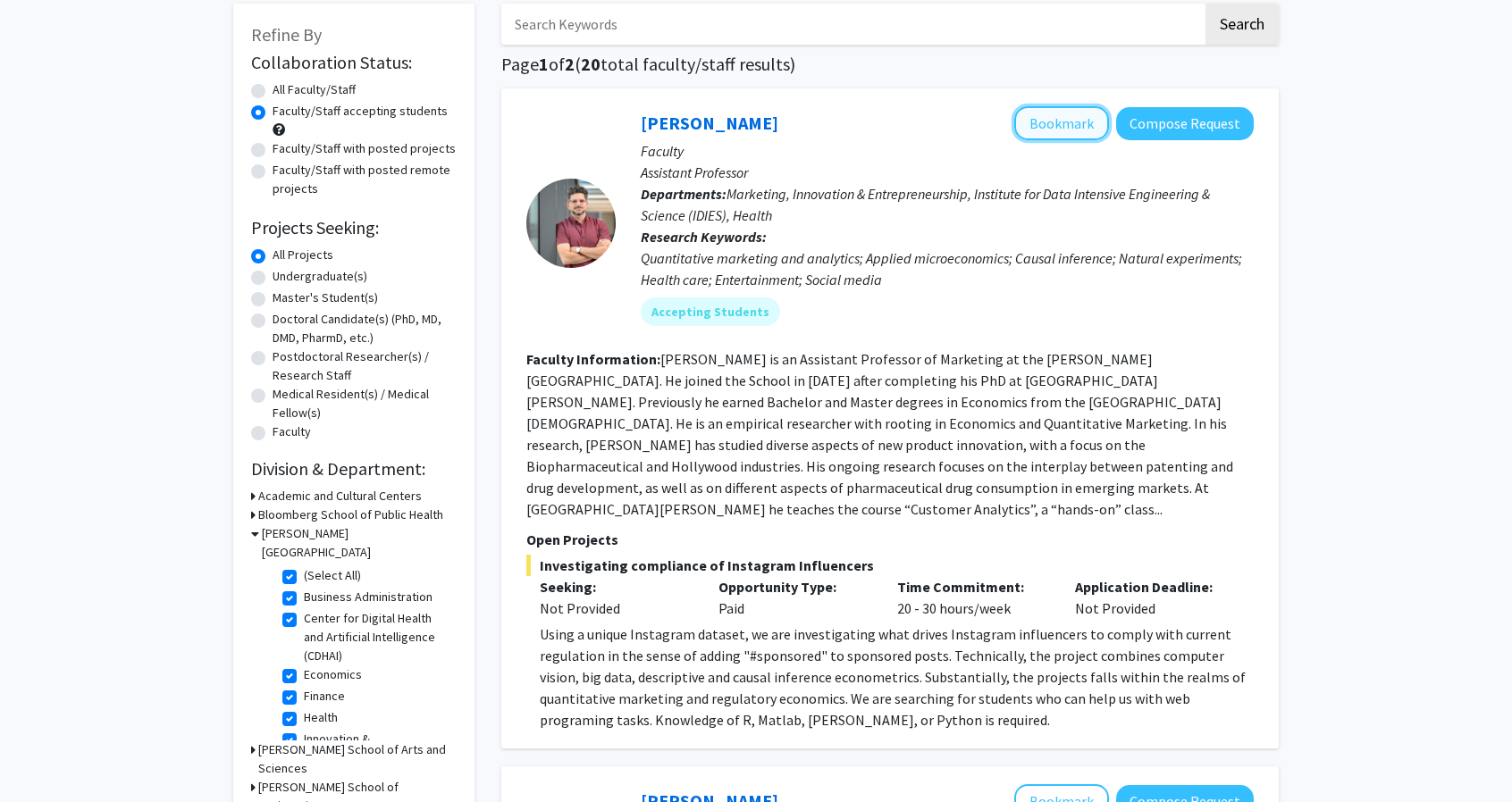
click at [1048, 113] on button "Bookmark" at bounding box center [1062, 123] width 94 height 34
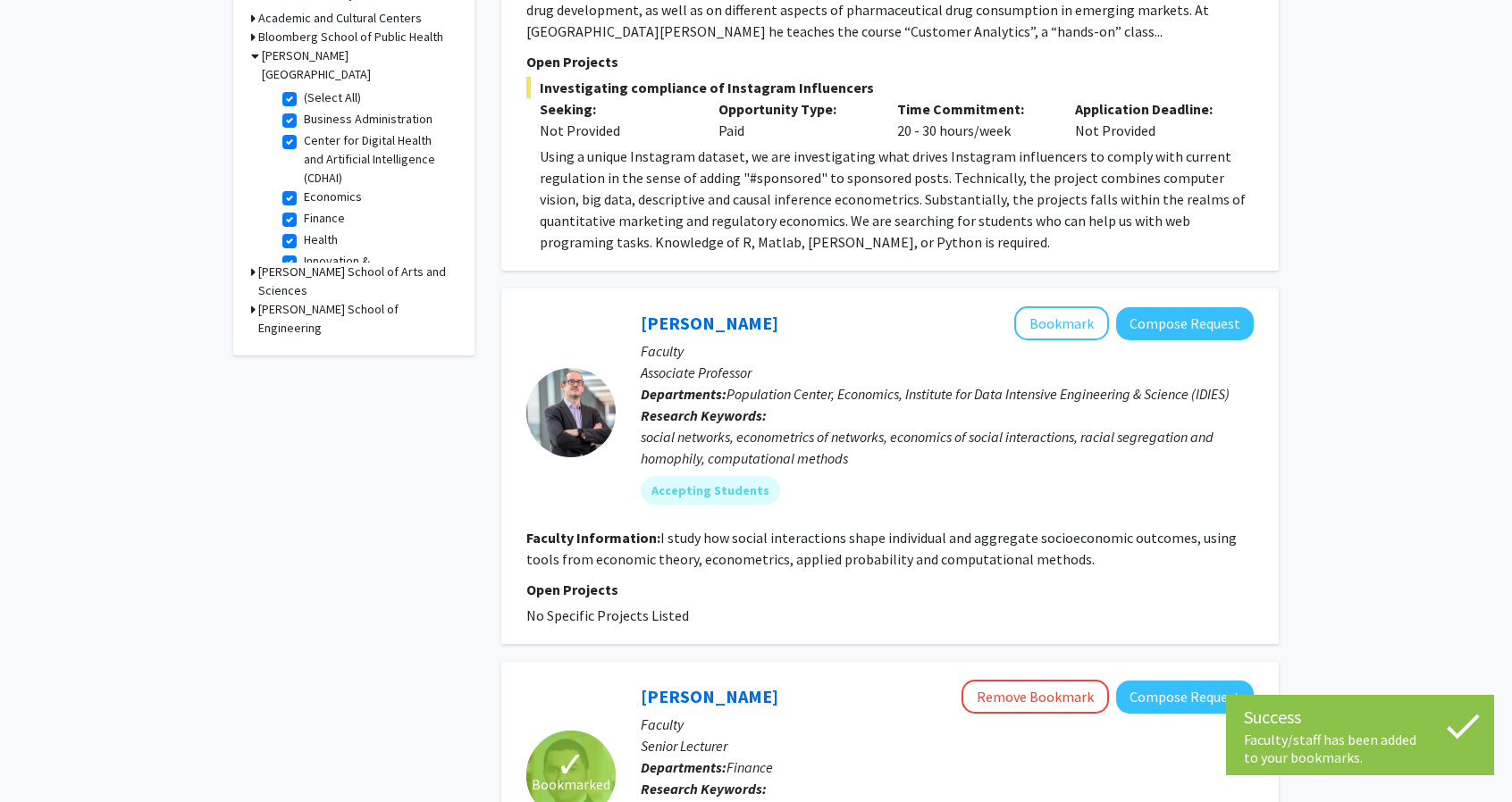
scroll to position [597, 0]
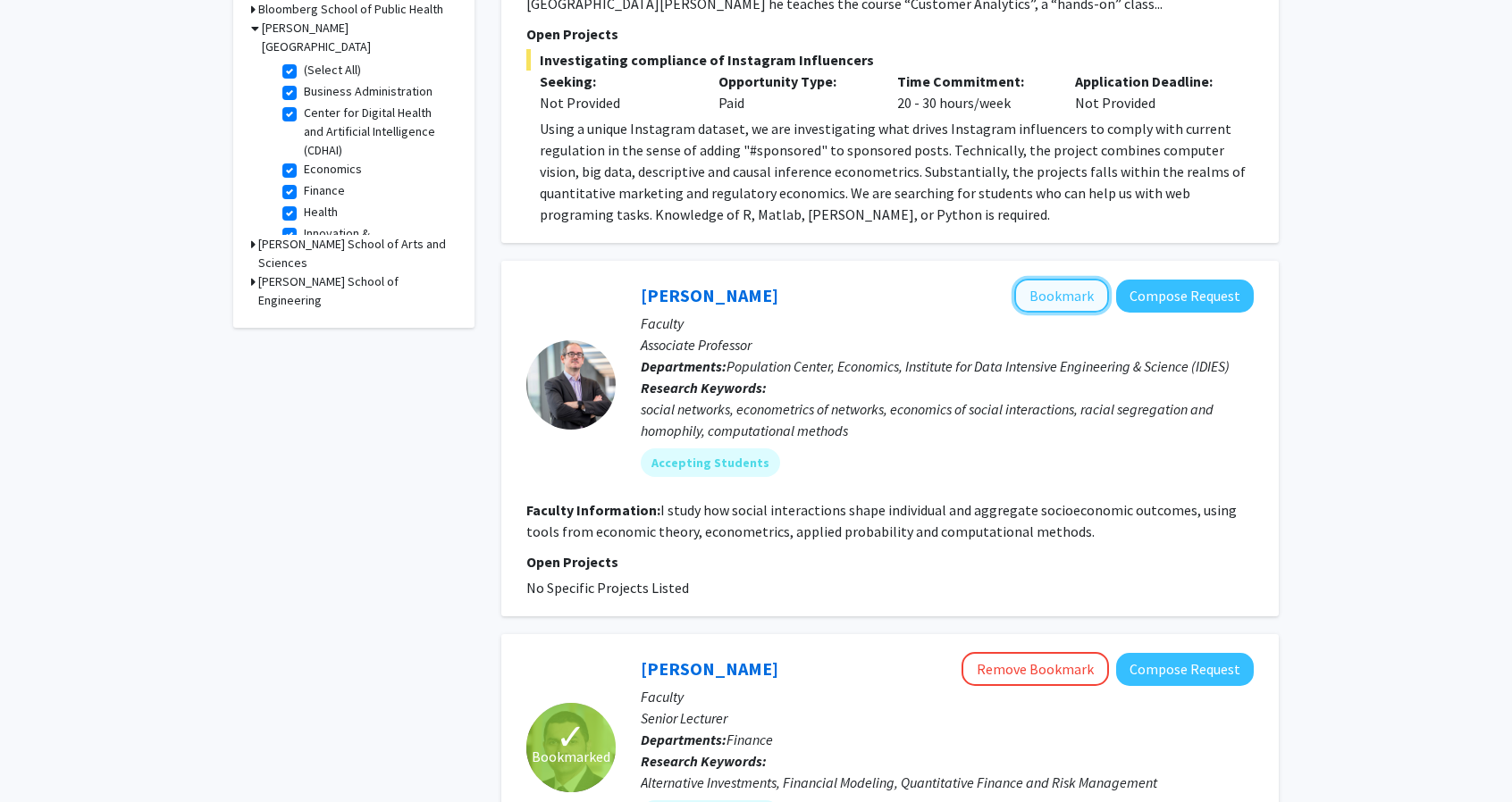
click at [1073, 279] on button "Bookmark" at bounding box center [1062, 295] width 94 height 34
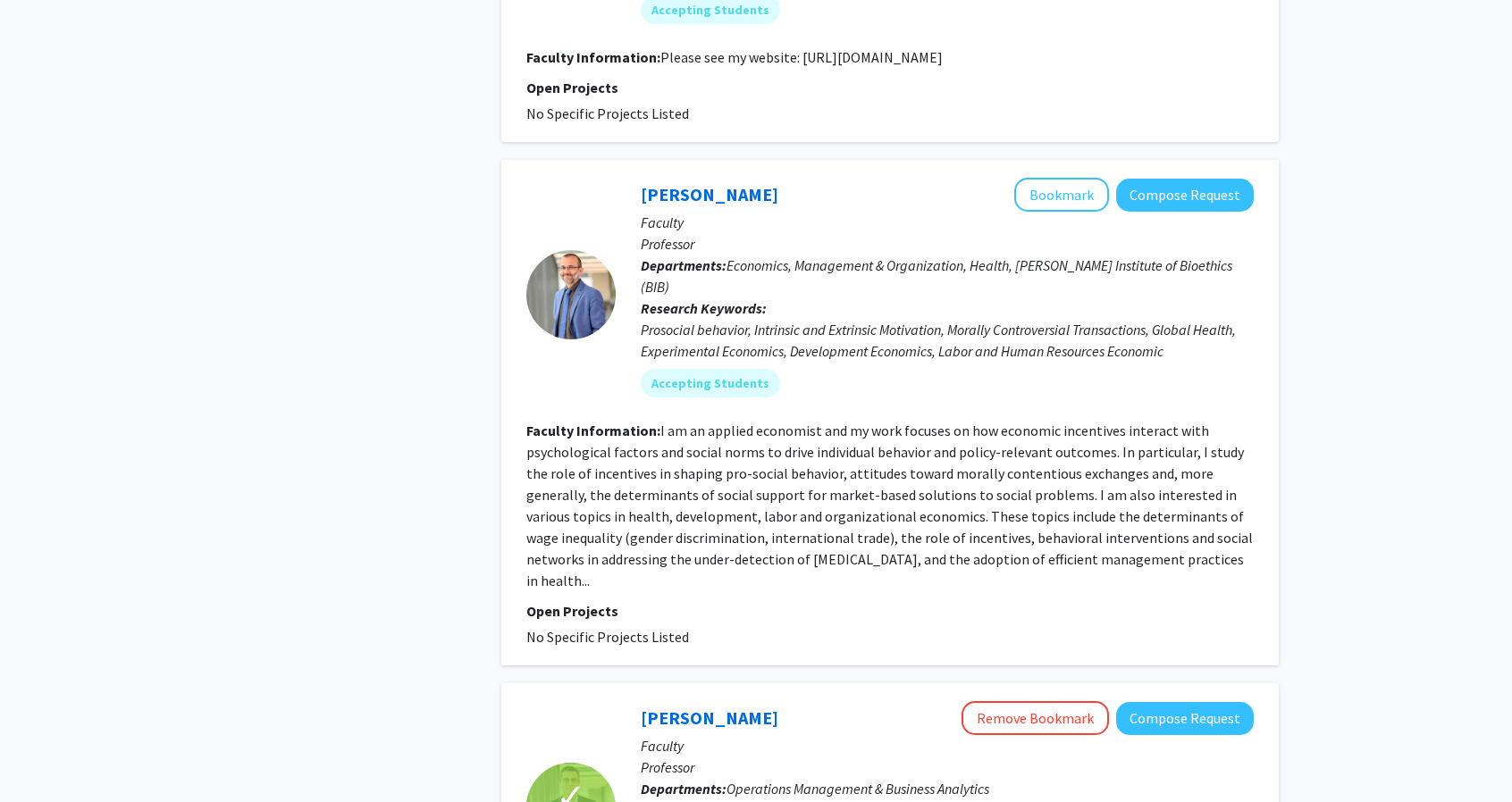
scroll to position [1798, 0]
click at [1077, 177] on button "Bookmark" at bounding box center [1062, 194] width 94 height 34
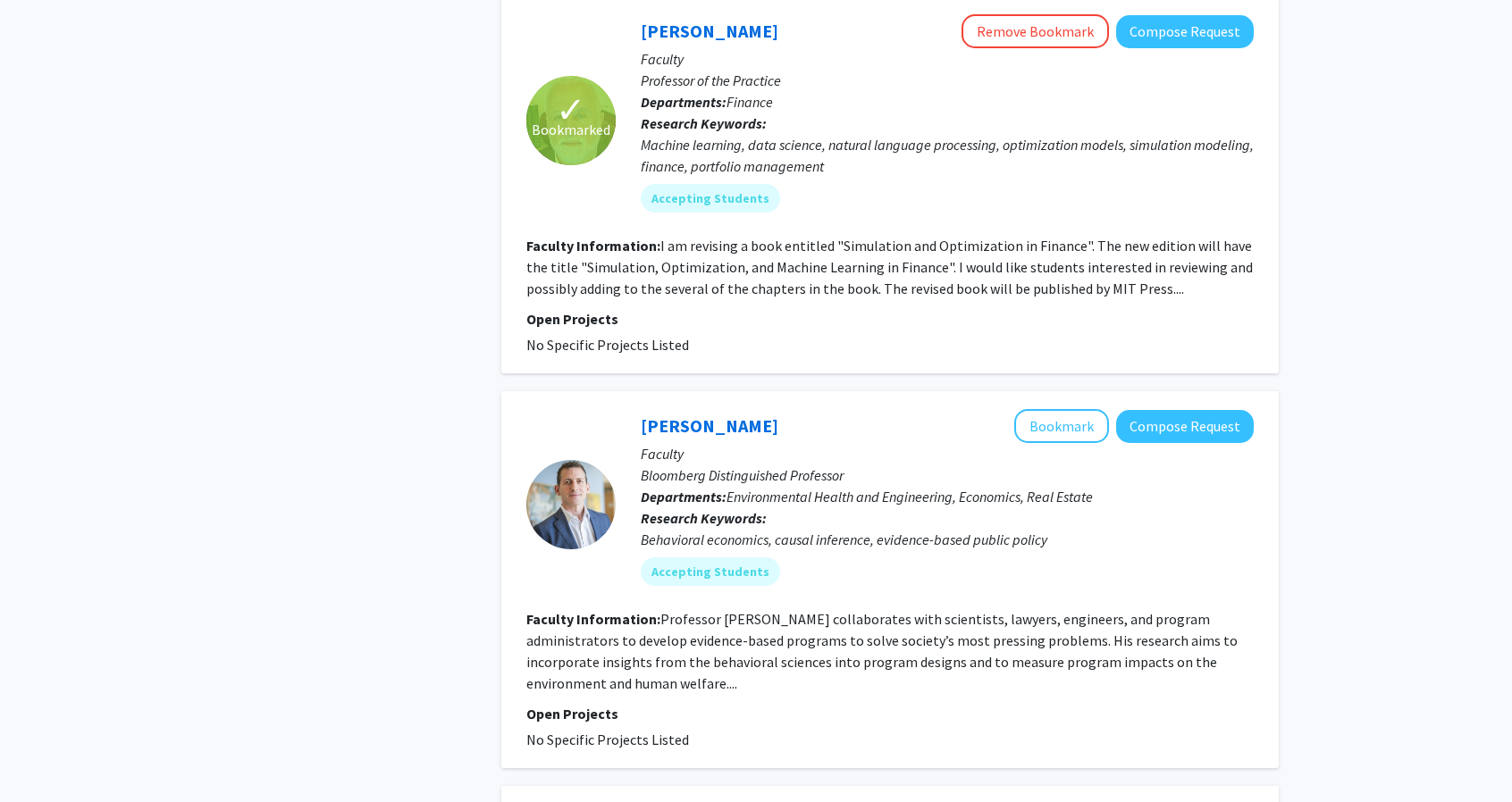
scroll to position [3469, 0]
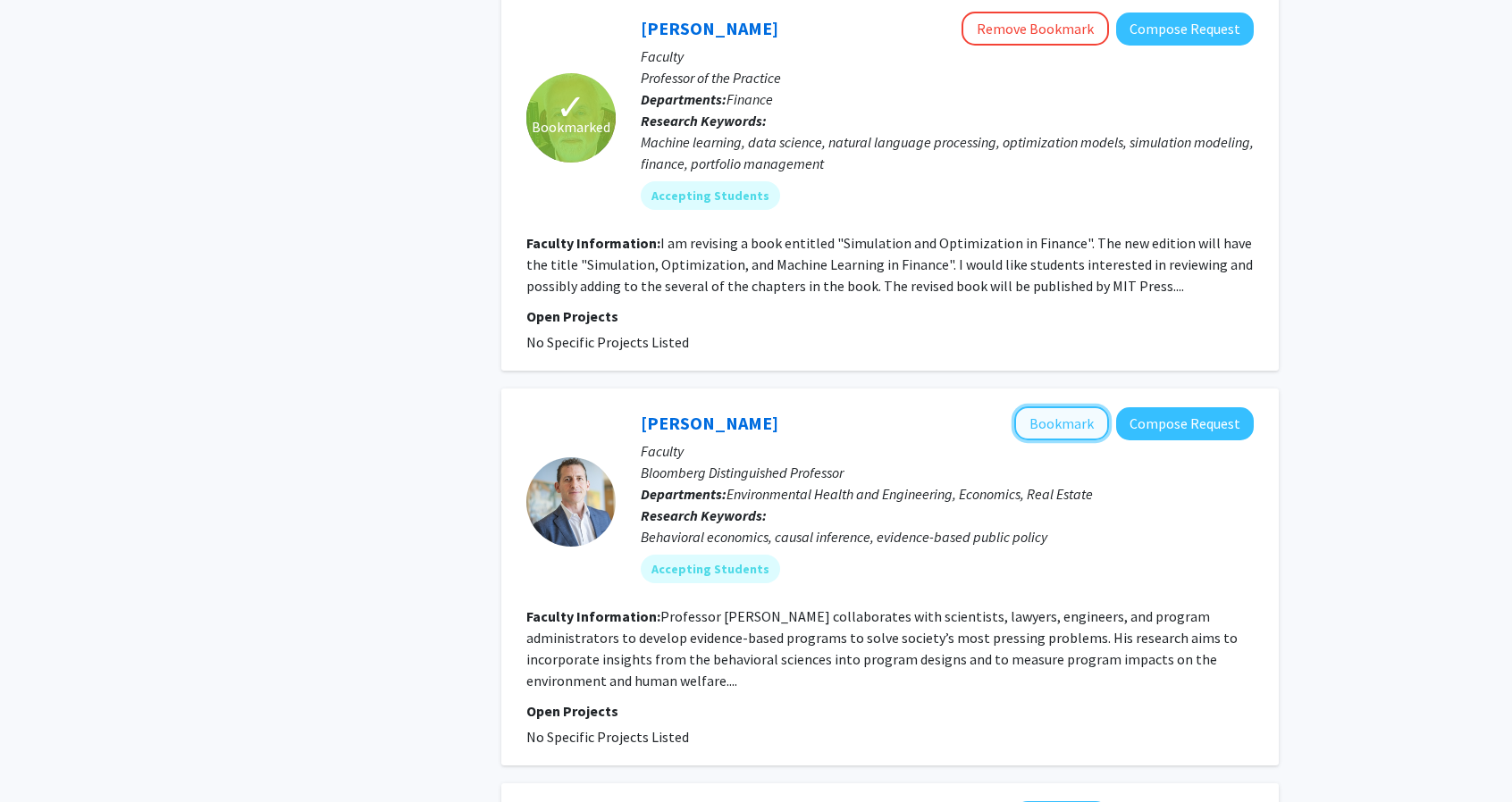
click at [1056, 407] on button "Bookmark" at bounding box center [1062, 423] width 94 height 34
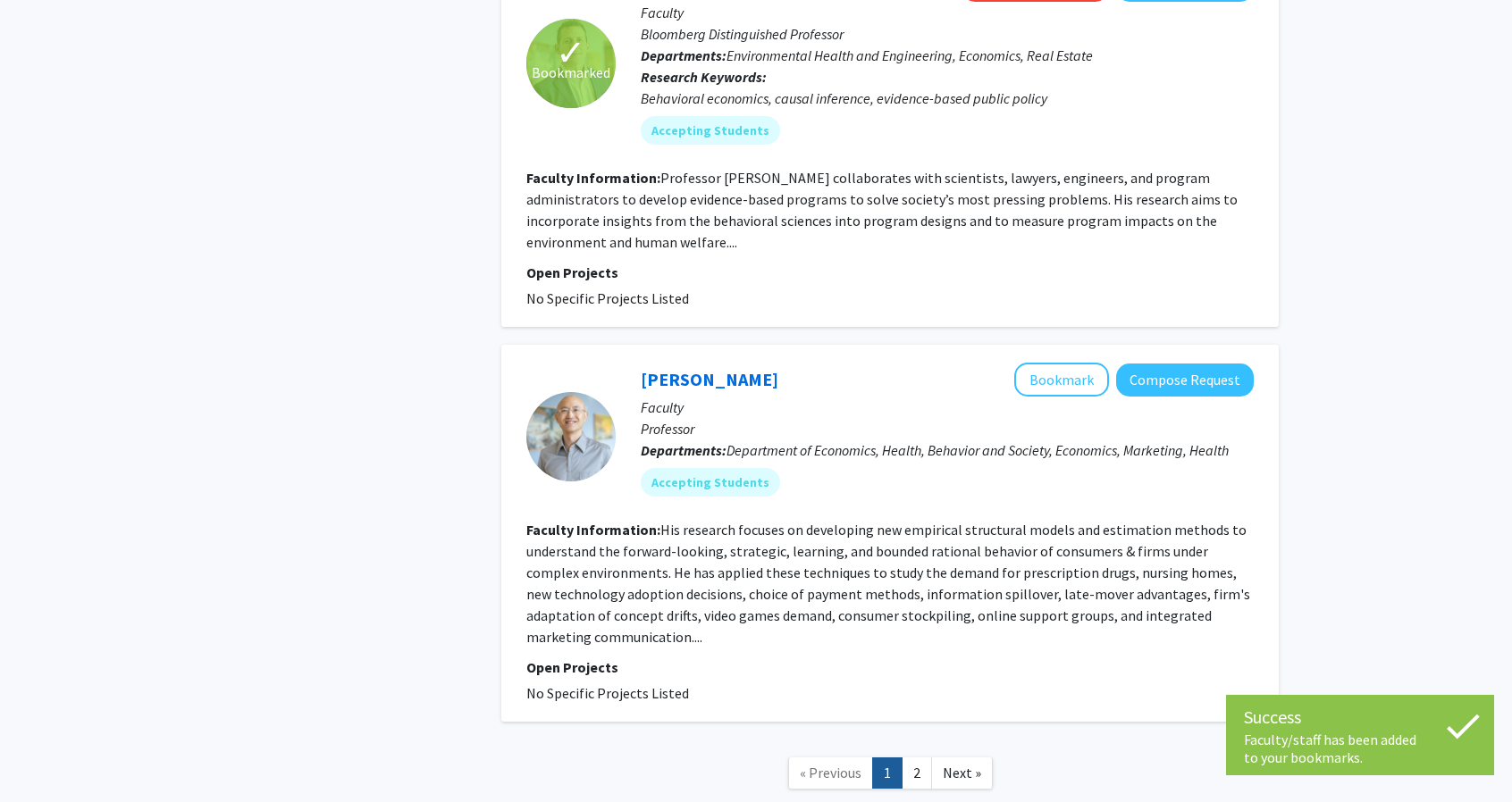
scroll to position [3917, 0]
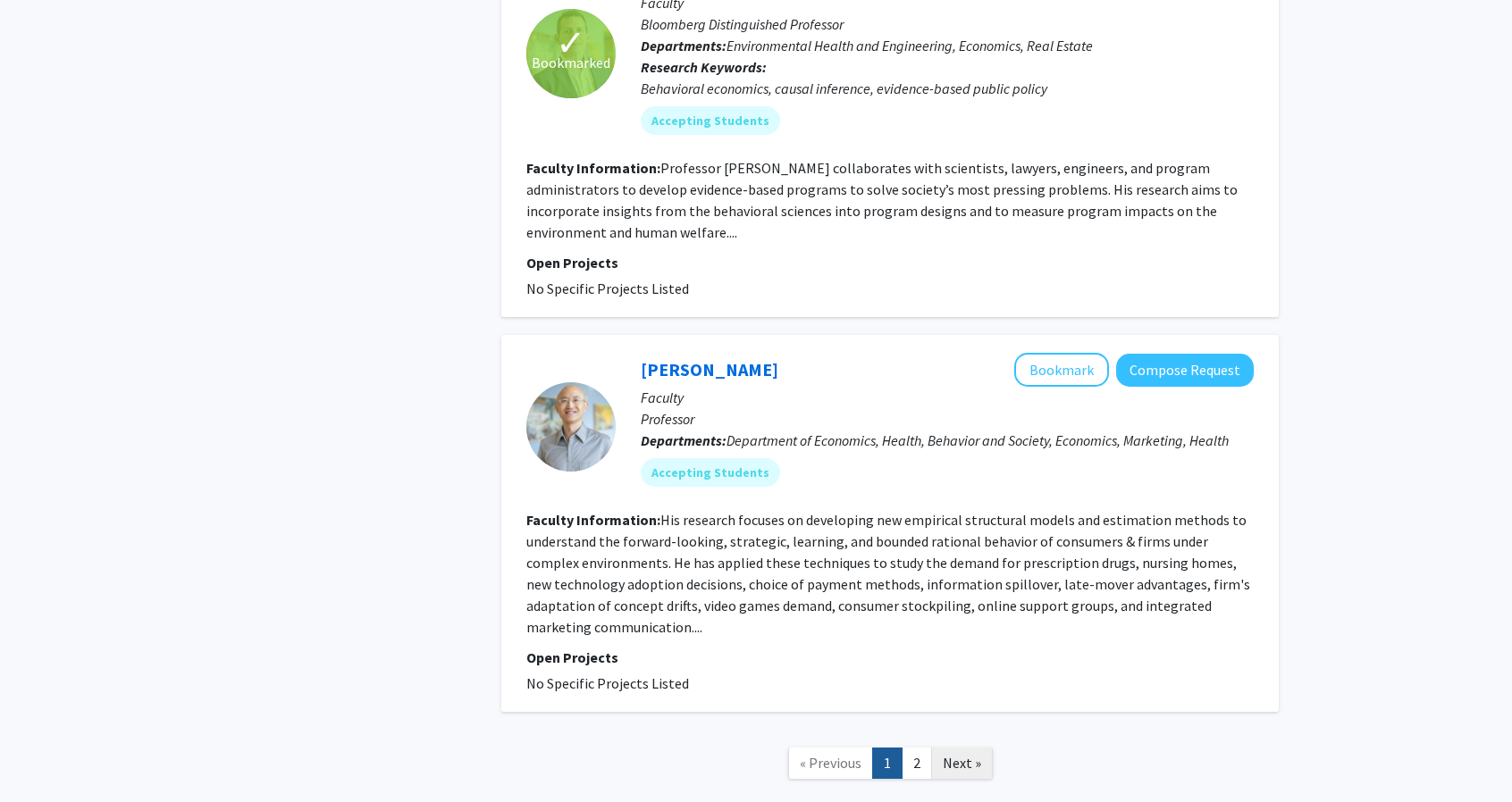
click at [953, 754] on span "Next »" at bounding box center [961, 762] width 38 height 18
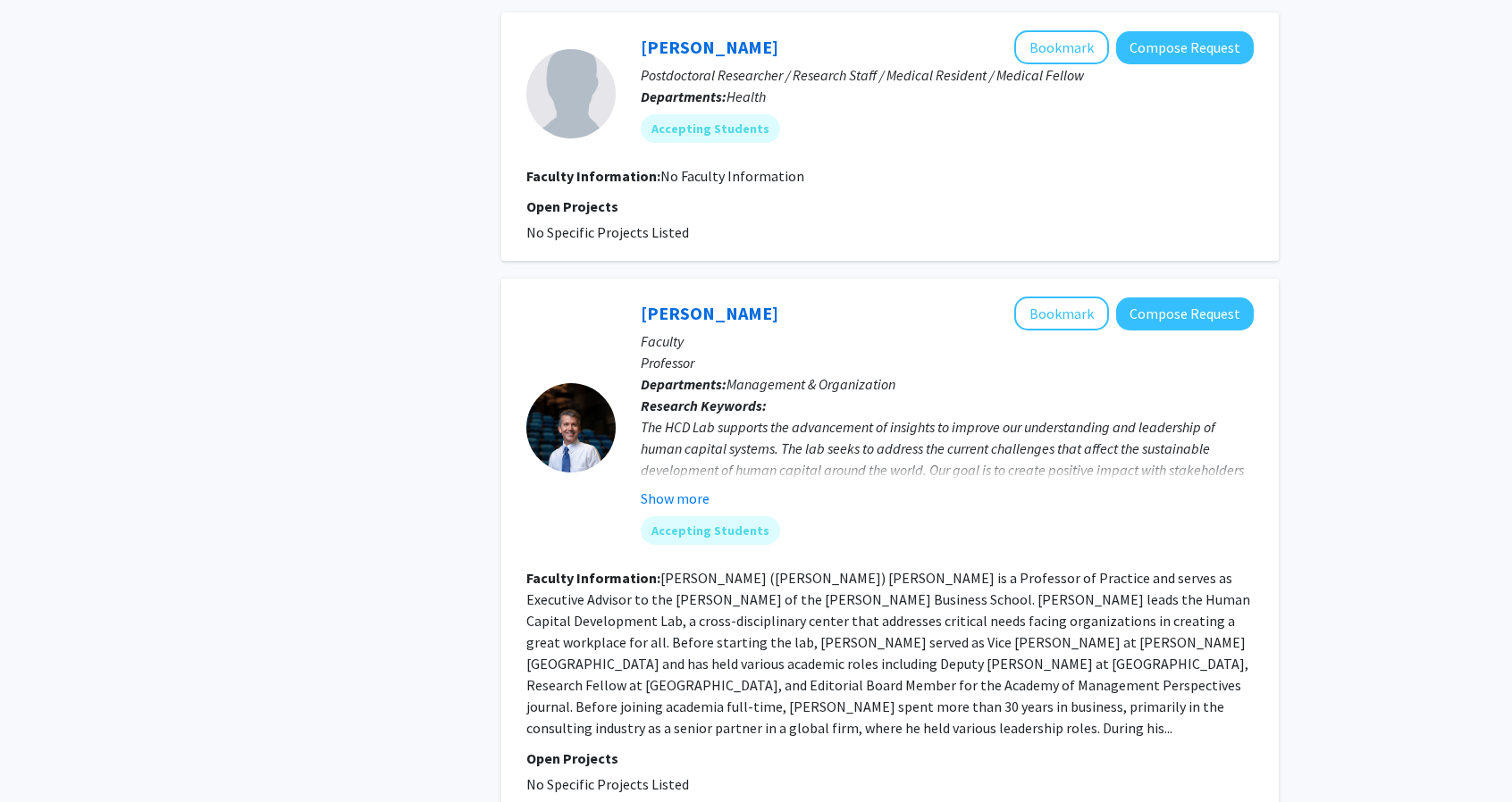
scroll to position [2190, 0]
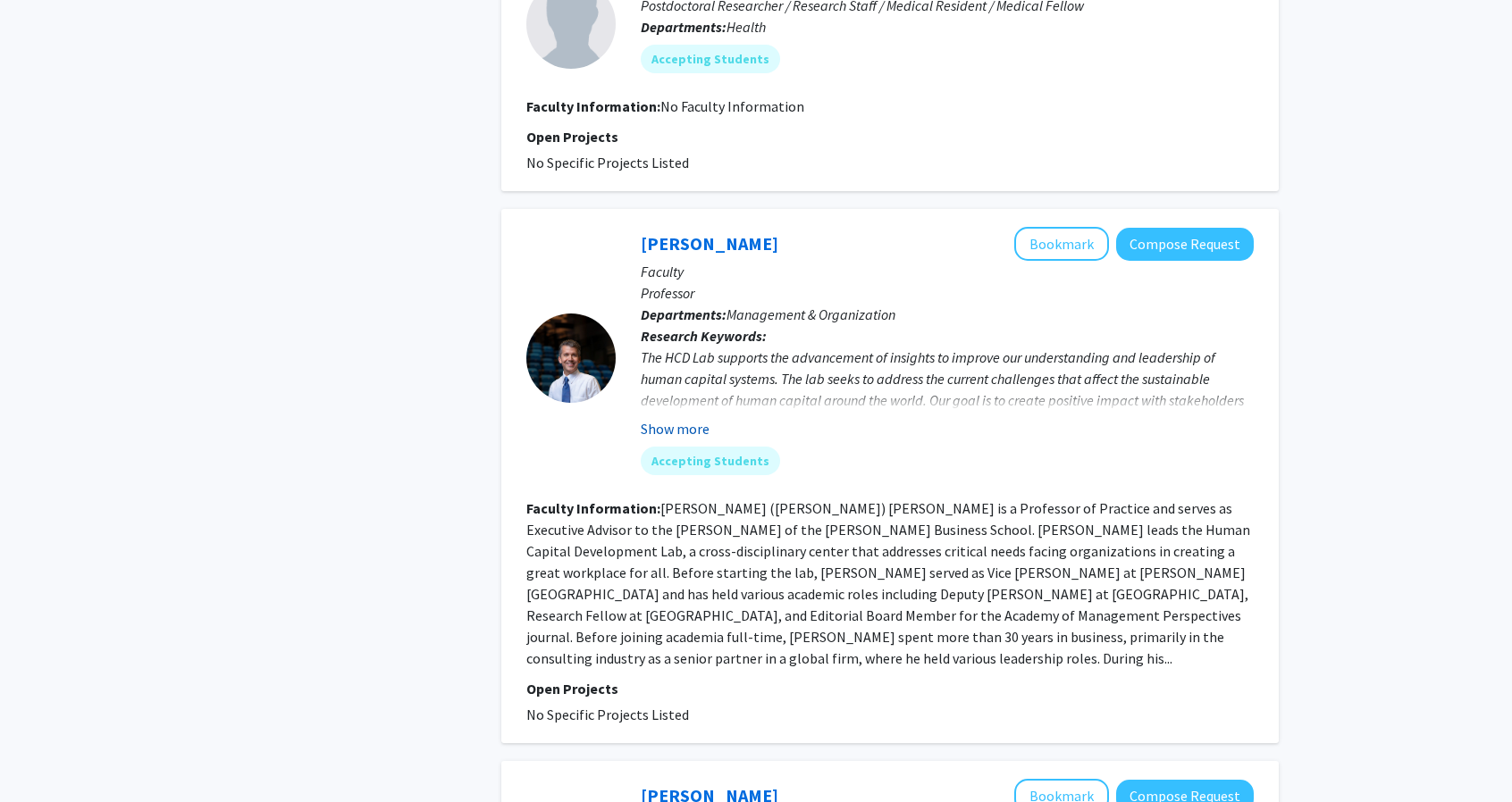
click at [665, 418] on button "Show more" at bounding box center [674, 428] width 69 height 21
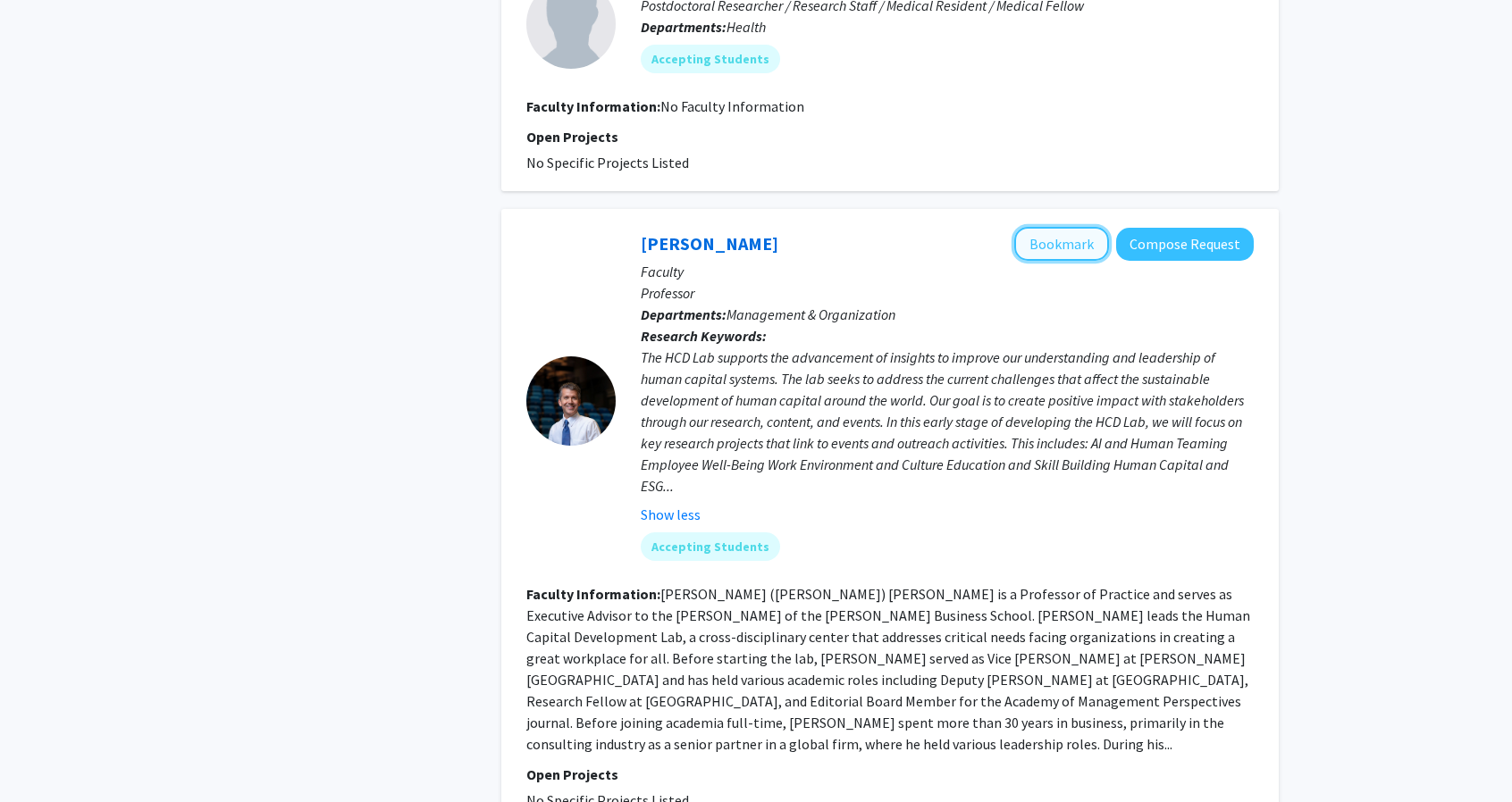
click at [1046, 227] on button "Bookmark" at bounding box center [1062, 244] width 94 height 34
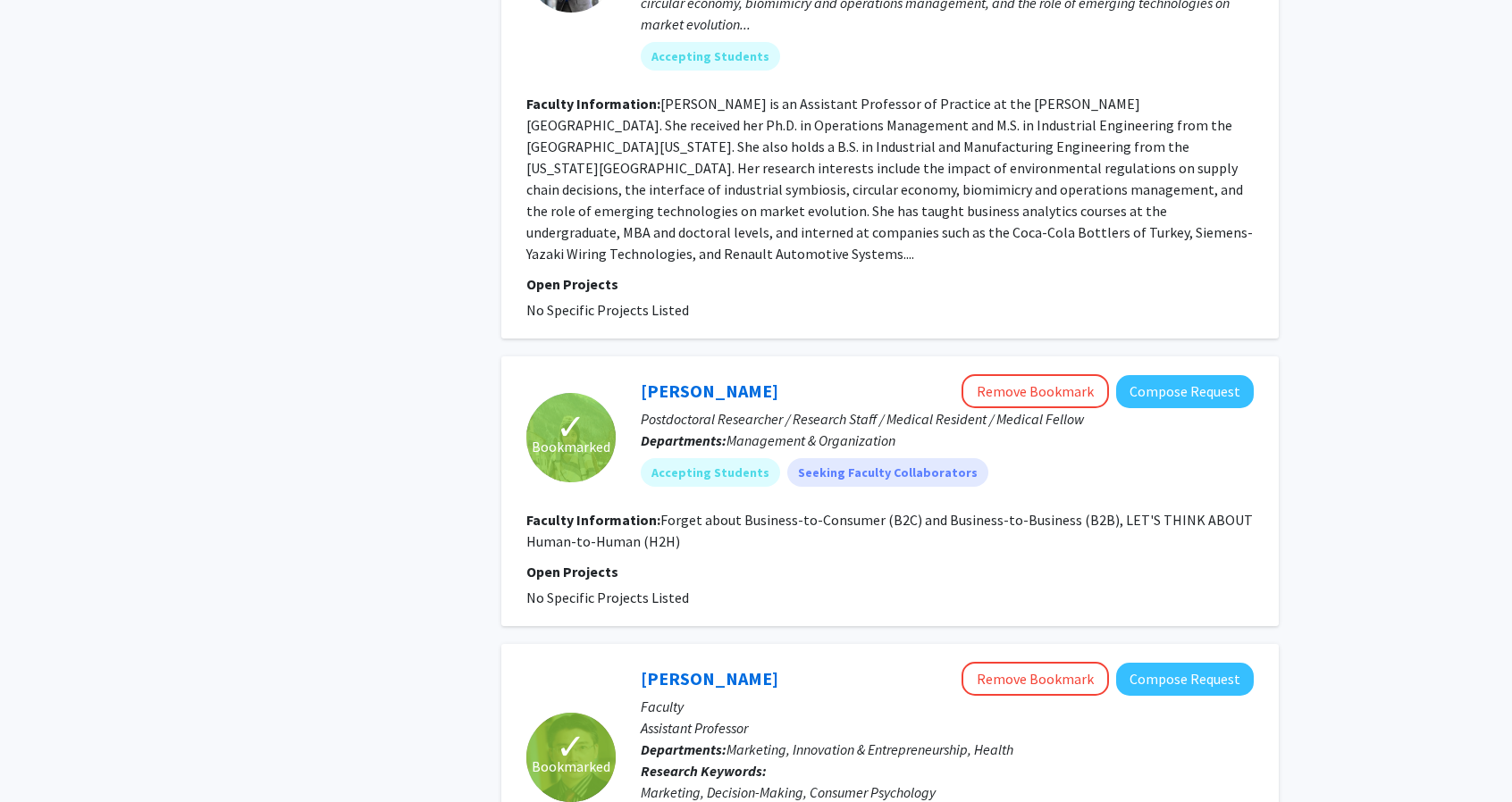
scroll to position [0, 0]
